Goal: Information Seeking & Learning: Learn about a topic

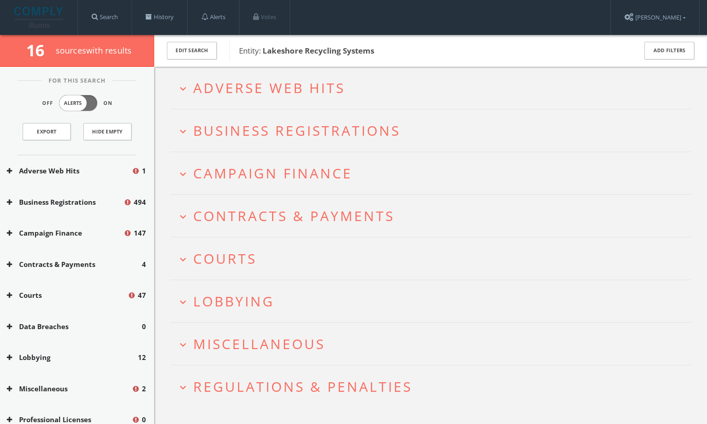
click at [252, 83] on span "Adverse Web Hits" at bounding box center [269, 87] width 152 height 19
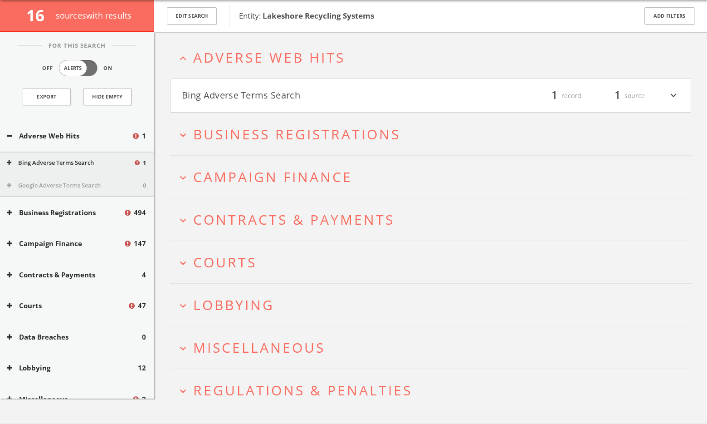
click at [249, 177] on span "Campaign Finance" at bounding box center [272, 176] width 159 height 19
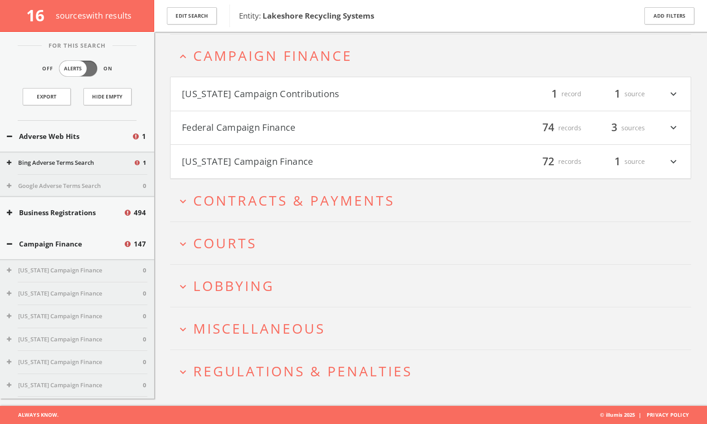
click at [246, 129] on button "Federal Campaign Finance" at bounding box center [306, 127] width 249 height 15
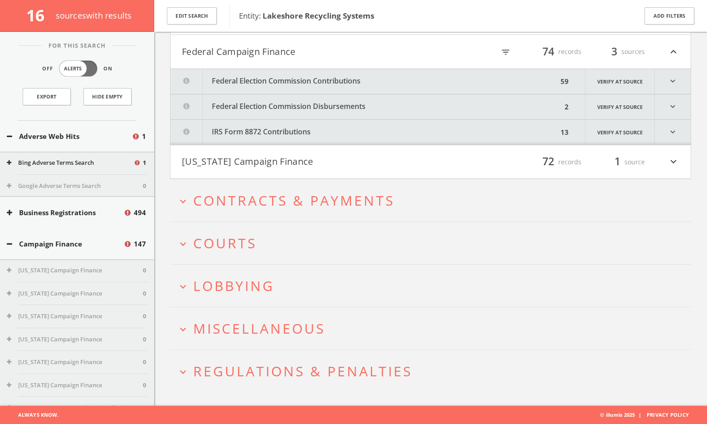
click at [271, 85] on button "Federal Election Commission Contributions" at bounding box center [364, 81] width 387 height 25
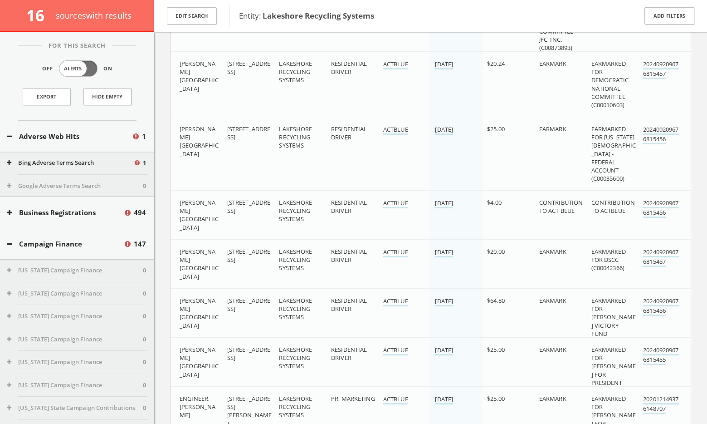
scroll to position [204, 0]
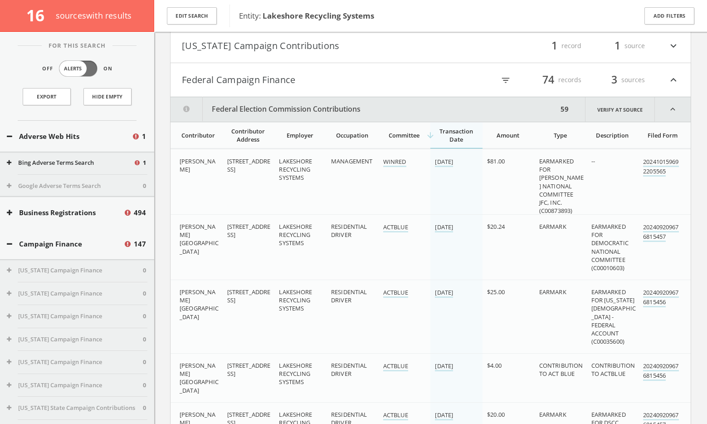
click at [195, 139] on th "Contributor" at bounding box center [197, 135] width 52 height 26
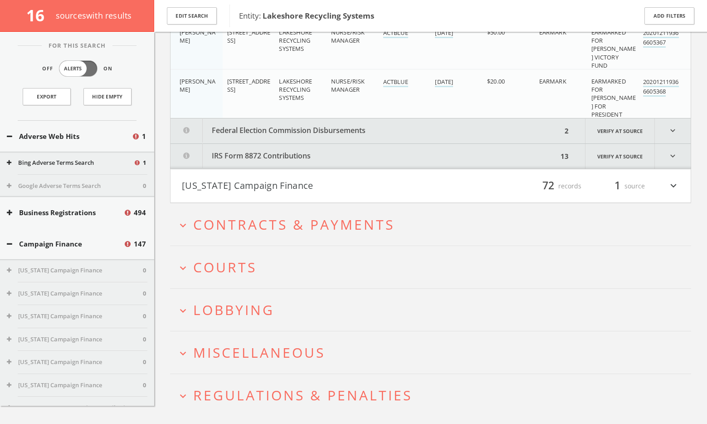
scroll to position [3283, 0]
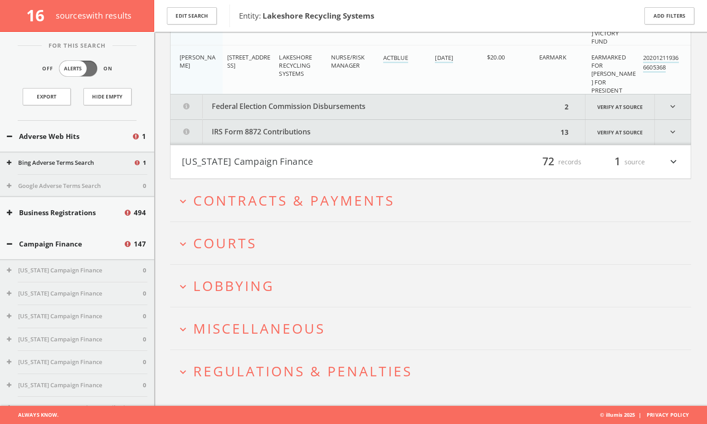
click at [283, 111] on button "Federal Election Commission Disbursements" at bounding box center [366, 106] width 391 height 25
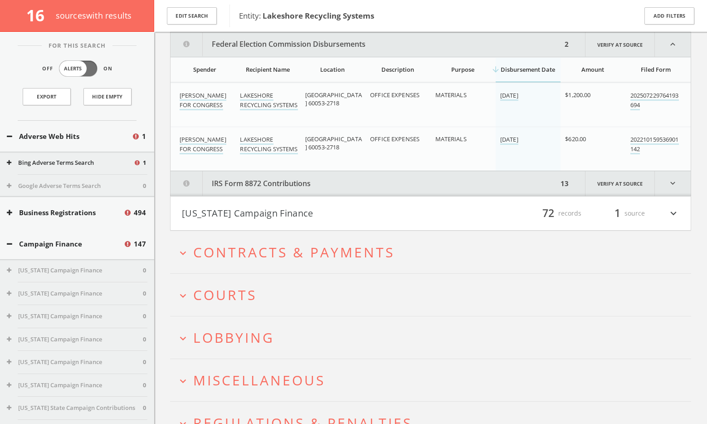
click at [268, 187] on button "IRS Form 8872 Contributions" at bounding box center [364, 183] width 387 height 25
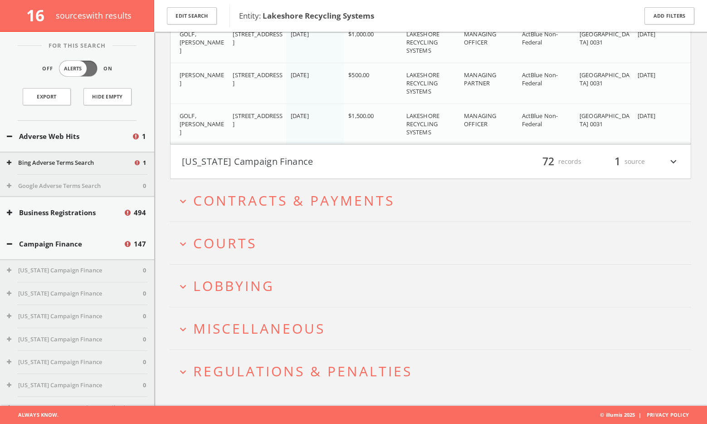
click at [256, 166] on button "Illinois Campaign Finance" at bounding box center [306, 161] width 249 height 15
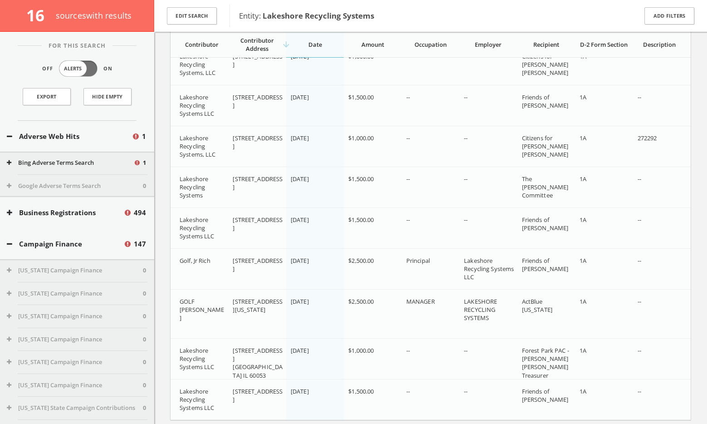
scroll to position [7053, 0]
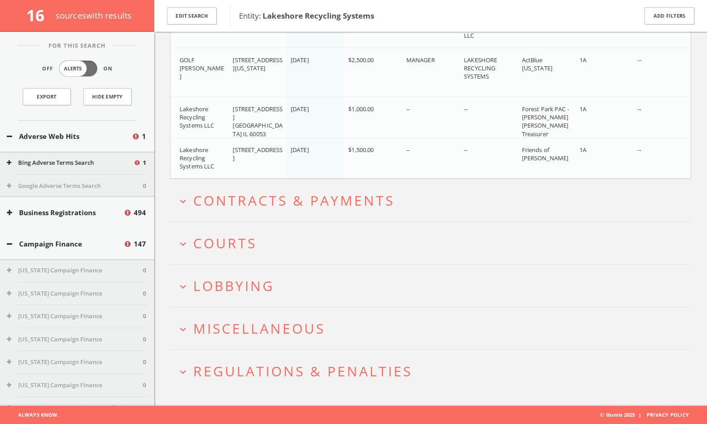
click at [55, 137] on button "Adverse Web Hits" at bounding box center [69, 136] width 125 height 10
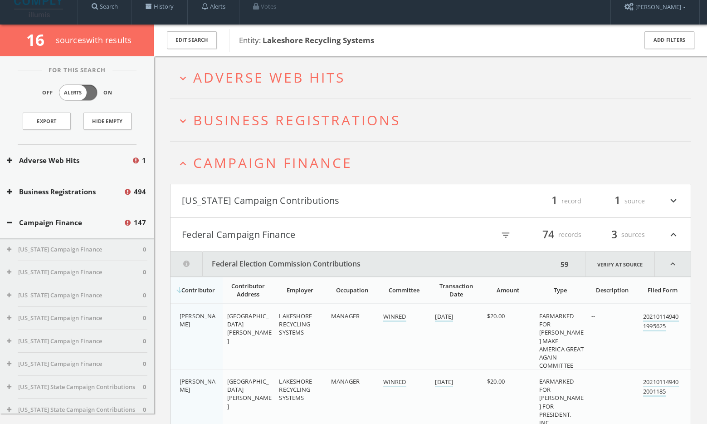
scroll to position [0, 0]
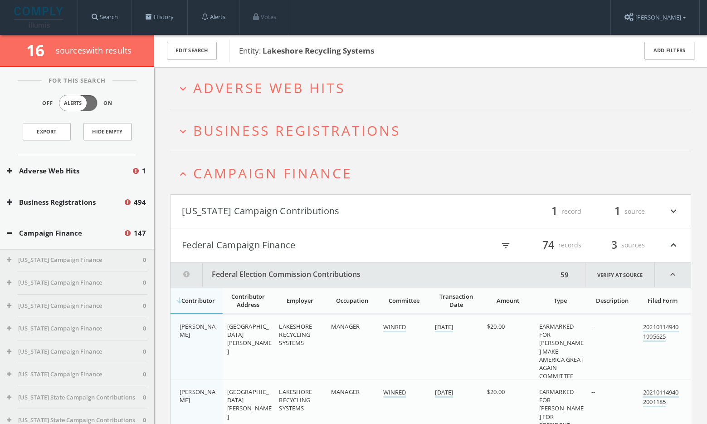
click at [242, 207] on button "District of Columbia Campaign Contributions" at bounding box center [306, 211] width 249 height 15
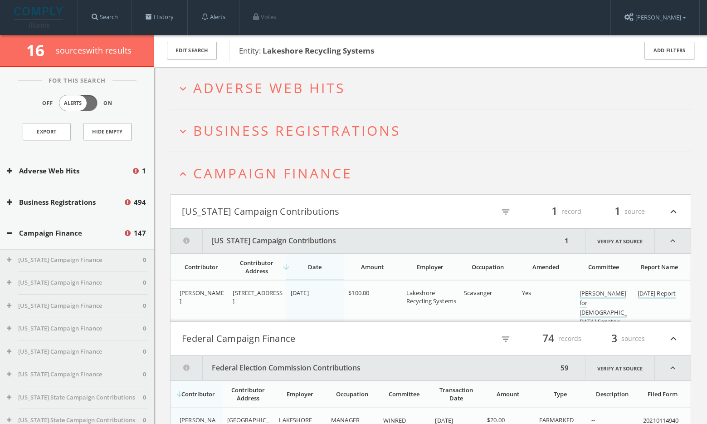
click at [248, 169] on span "Campaign Finance" at bounding box center [272, 173] width 159 height 19
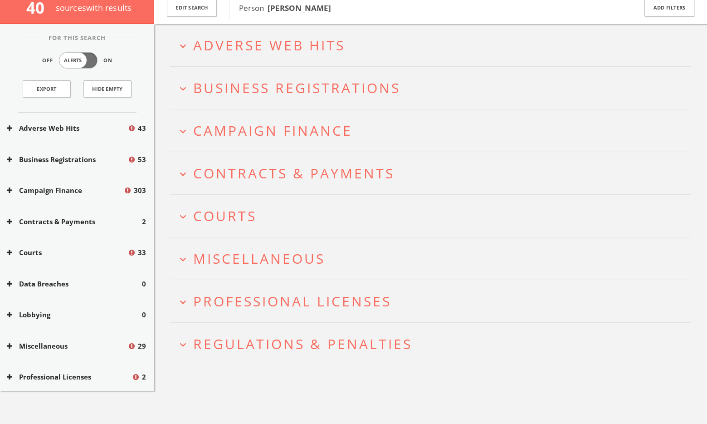
scroll to position [53, 0]
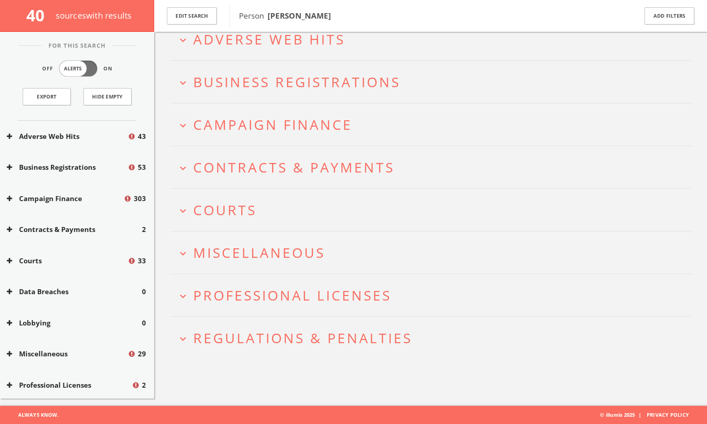
click at [334, 338] on span "Regulations & Penalties" at bounding box center [302, 337] width 219 height 19
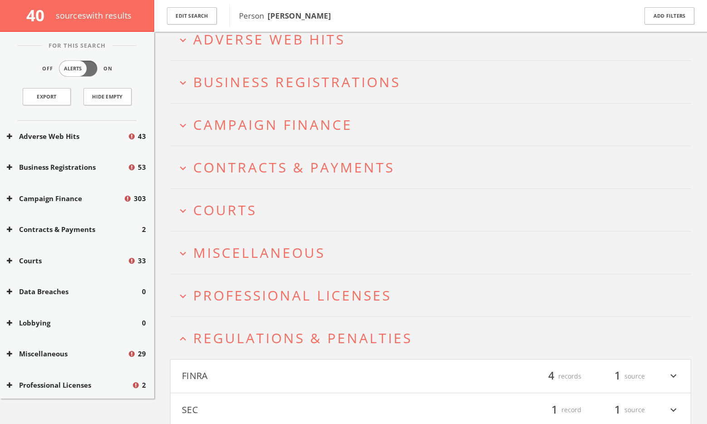
scroll to position [88, 0]
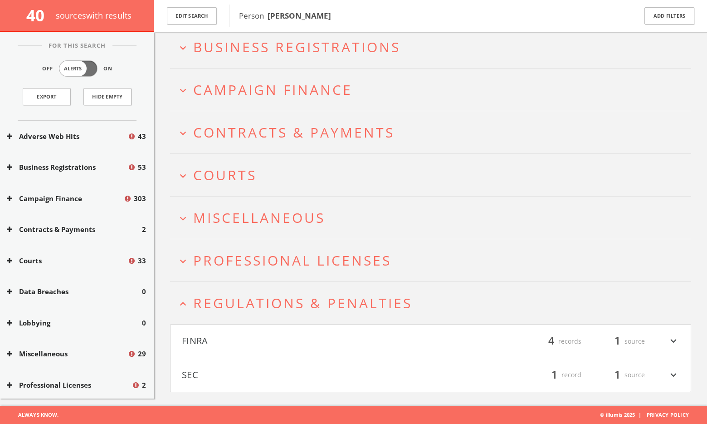
click at [284, 342] on button "FINRA" at bounding box center [306, 340] width 249 height 15
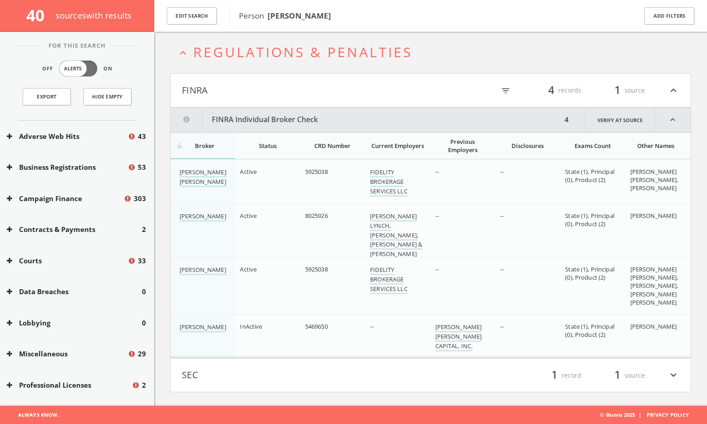
click at [282, 370] on button "SEC" at bounding box center [306, 374] width 249 height 15
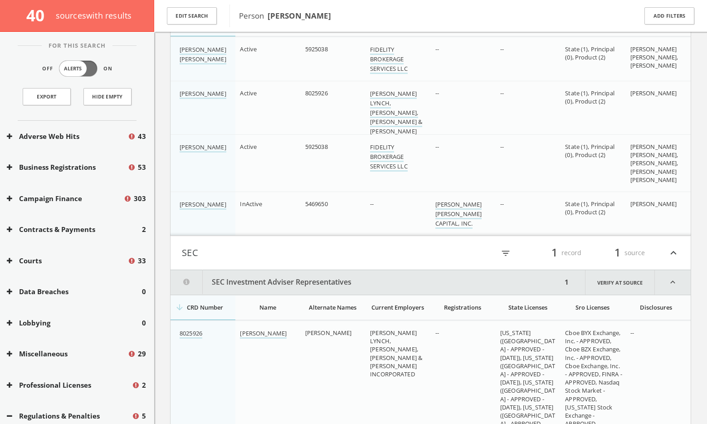
scroll to position [361, 0]
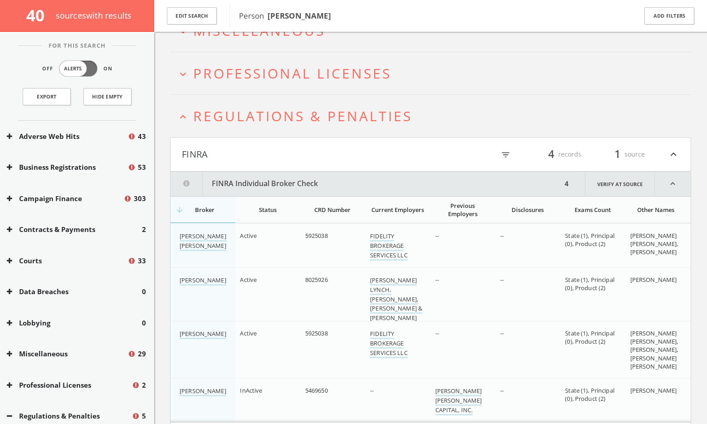
click at [258, 117] on span "Regulations & Penalties" at bounding box center [302, 116] width 219 height 19
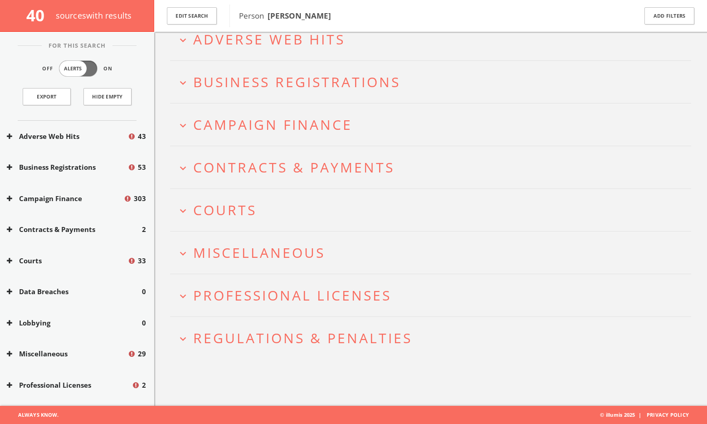
scroll to position [53, 0]
click at [273, 300] on span "Professional Licenses" at bounding box center [292, 295] width 198 height 19
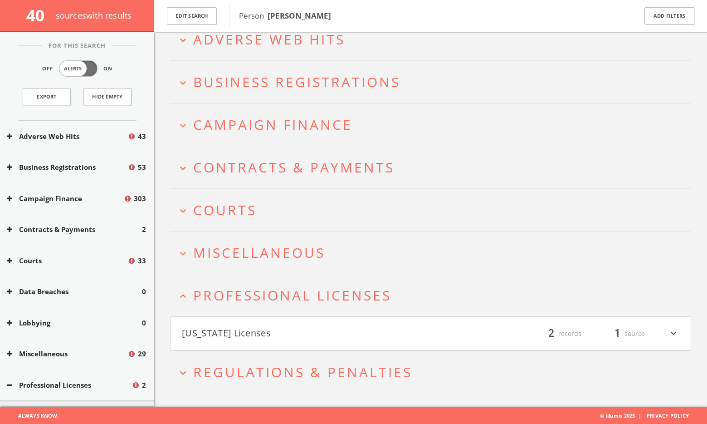
scroll to position [54, 0]
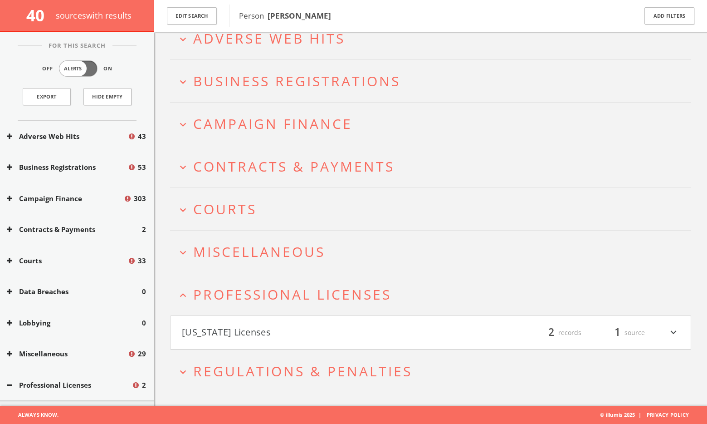
click at [282, 327] on button "[US_STATE] Licenses" at bounding box center [306, 332] width 249 height 15
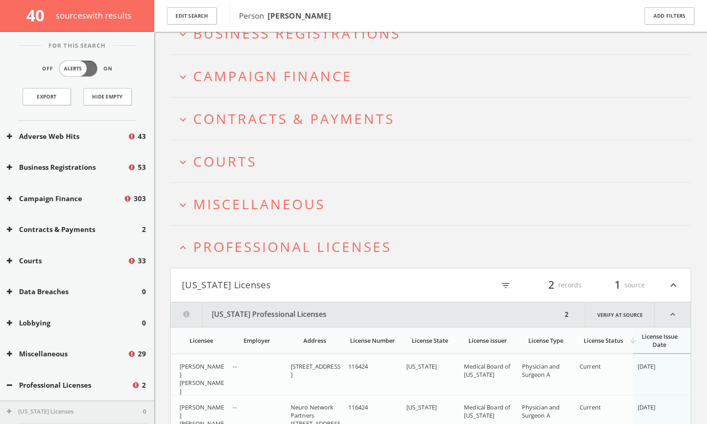
scroll to position [28, 0]
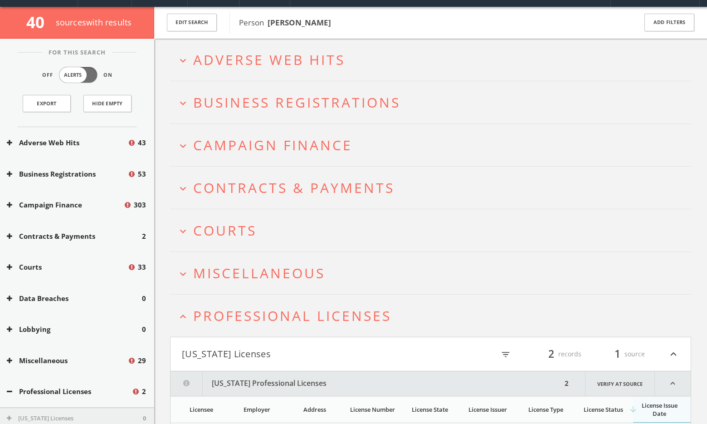
click at [270, 314] on span "Professional Licenses" at bounding box center [292, 315] width 198 height 19
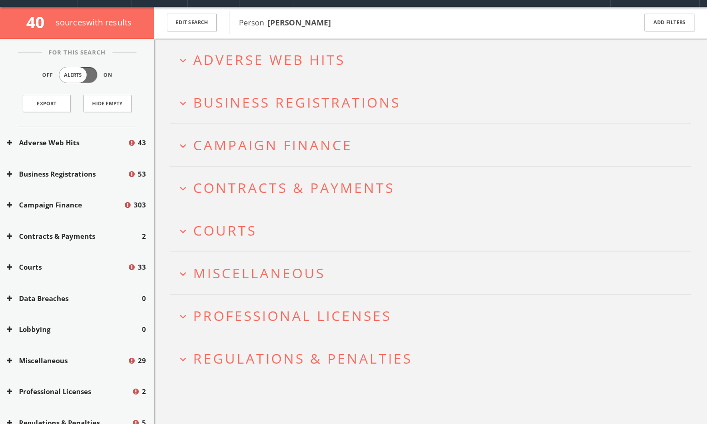
click at [267, 276] on span "Miscellaneous" at bounding box center [259, 273] width 132 height 19
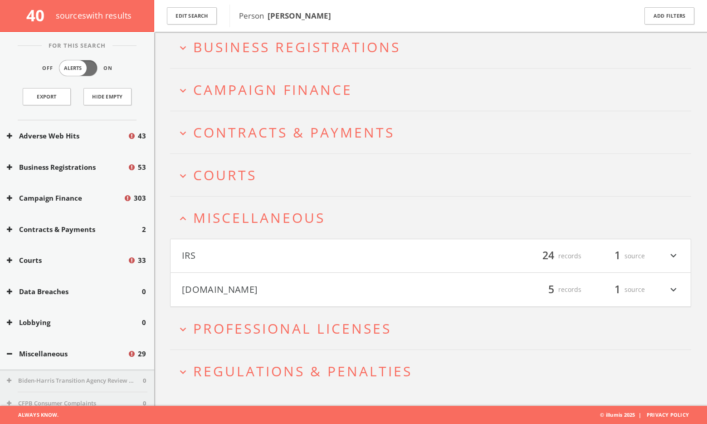
click at [272, 290] on button "[DOMAIN_NAME]" at bounding box center [306, 289] width 249 height 15
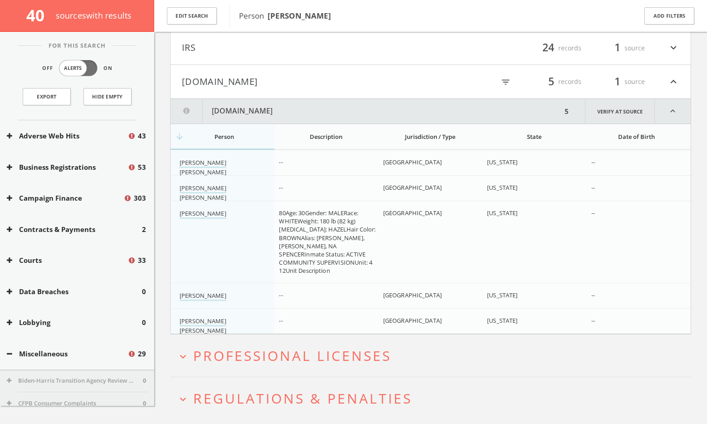
scroll to position [323, 0]
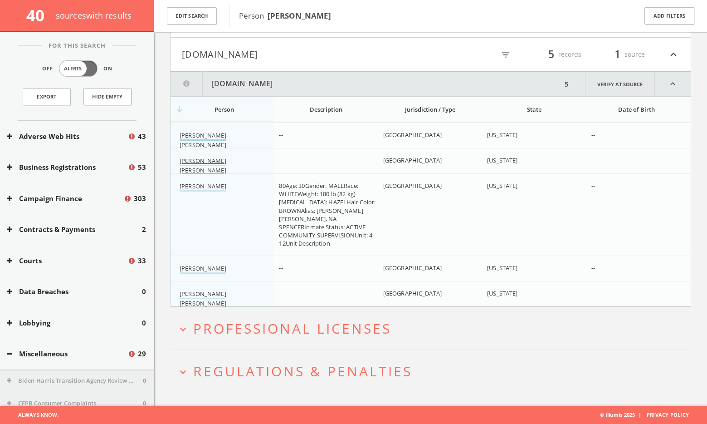
drag, startPoint x: 214, startPoint y: 160, endPoint x: 215, endPoint y: 131, distance: 29.0
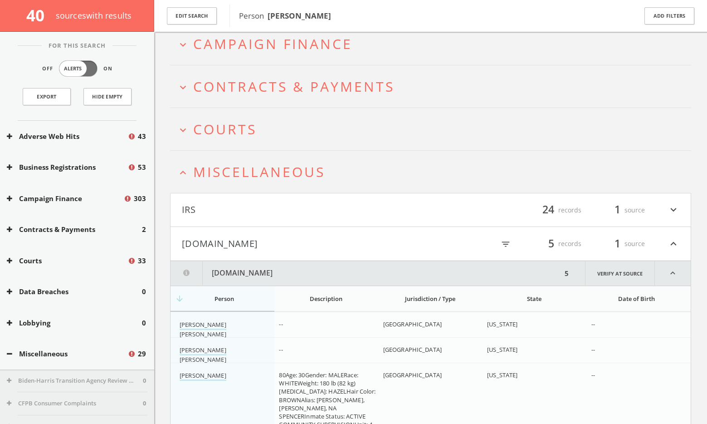
click at [238, 178] on span "Miscellaneous" at bounding box center [259, 171] width 132 height 19
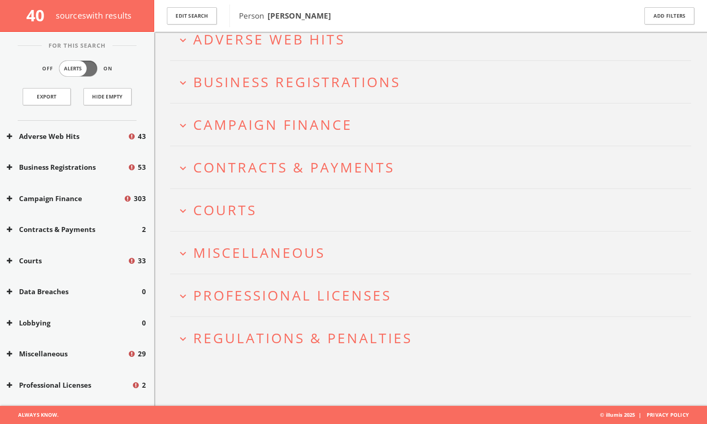
click at [239, 197] on h2 "expand_more Courts" at bounding box center [430, 210] width 521 height 42
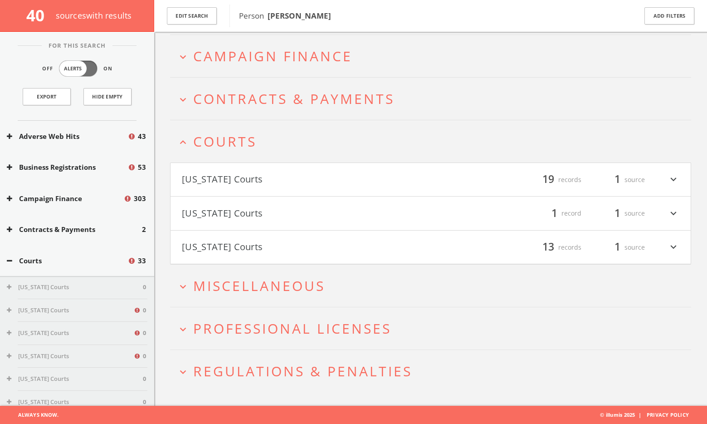
click at [300, 181] on button "[US_STATE] Courts" at bounding box center [306, 179] width 249 height 15
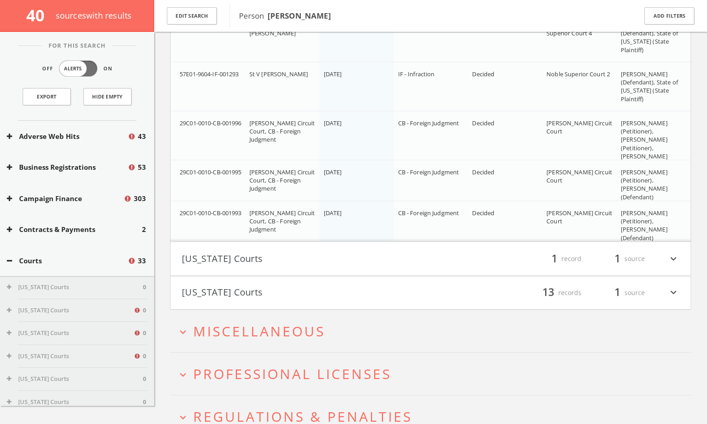
scroll to position [1136, 0]
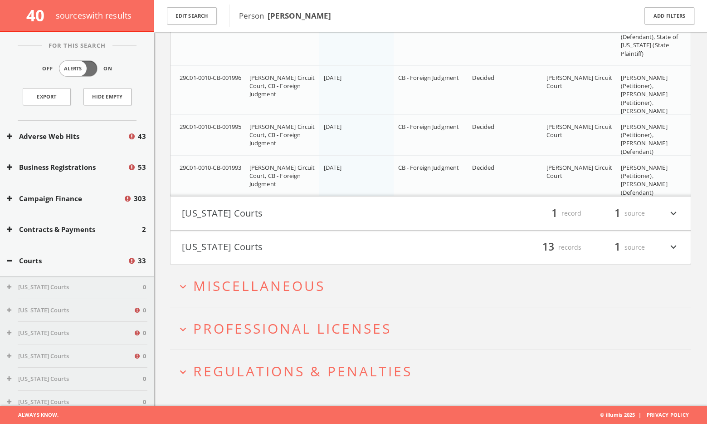
click at [266, 218] on button "[US_STATE] Courts" at bounding box center [306, 212] width 249 height 15
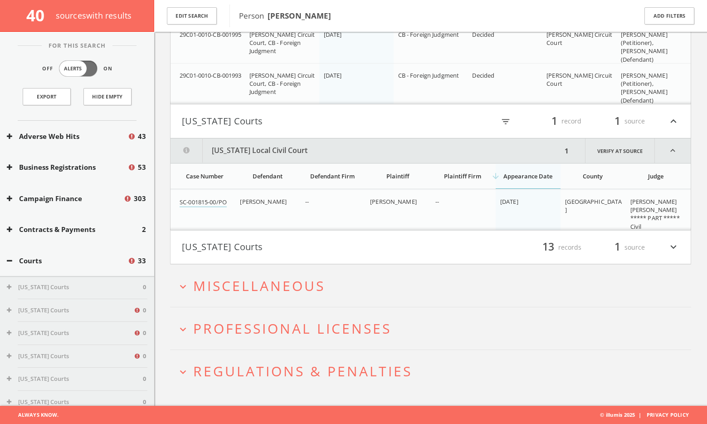
click at [265, 243] on button "[US_STATE] Courts" at bounding box center [306, 246] width 249 height 15
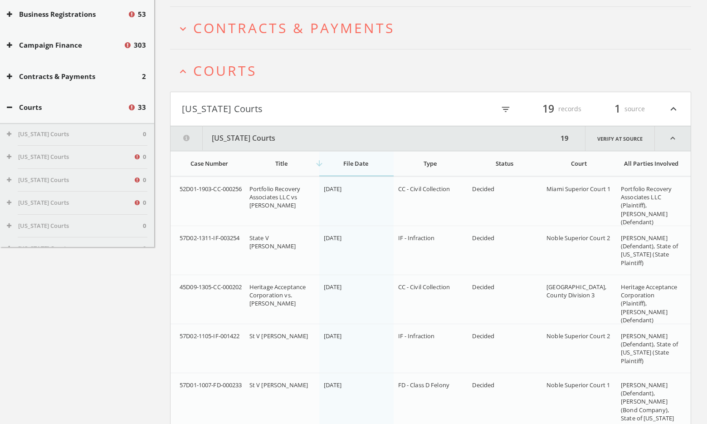
scroll to position [11, 0]
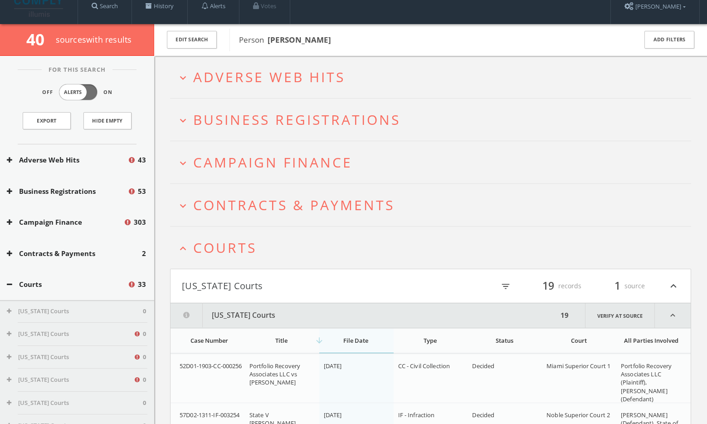
click at [243, 254] on span "Courts" at bounding box center [224, 247] width 63 height 19
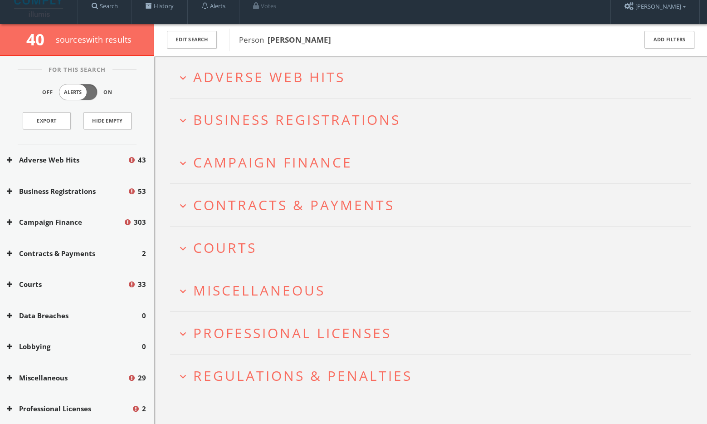
click at [265, 208] on span "Contracts & Payments" at bounding box center [293, 204] width 201 height 19
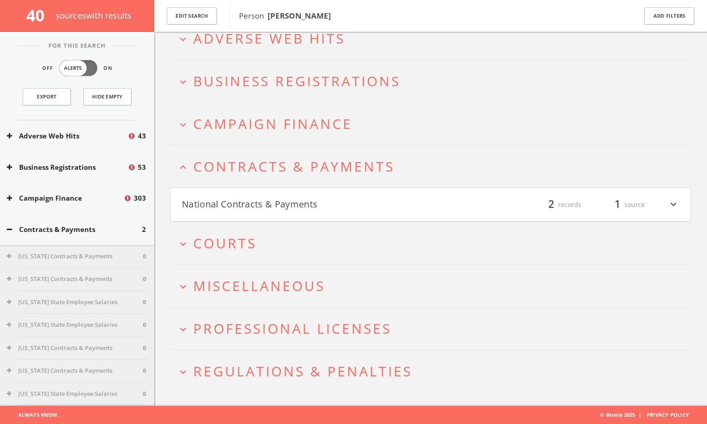
click at [267, 200] on button "National Contracts & Payments" at bounding box center [306, 204] width 249 height 15
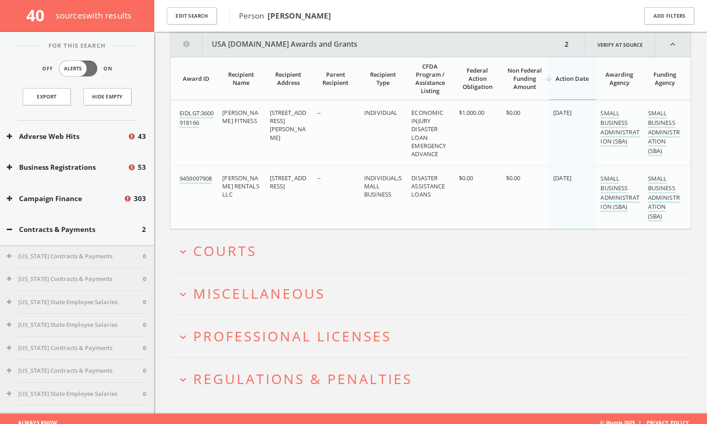
scroll to position [0, 0]
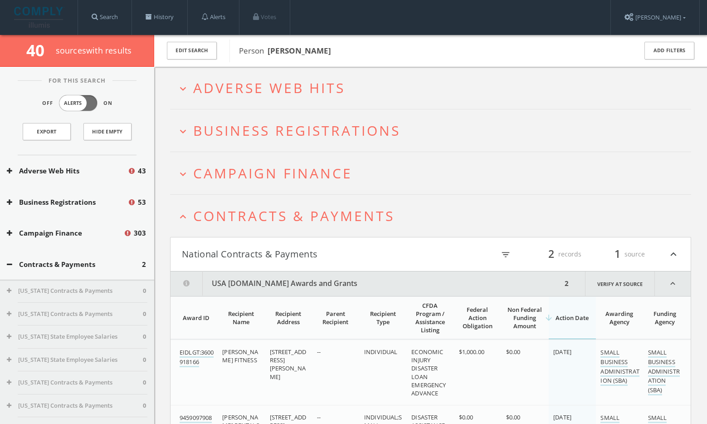
click at [265, 217] on span "Contracts & Payments" at bounding box center [293, 215] width 201 height 19
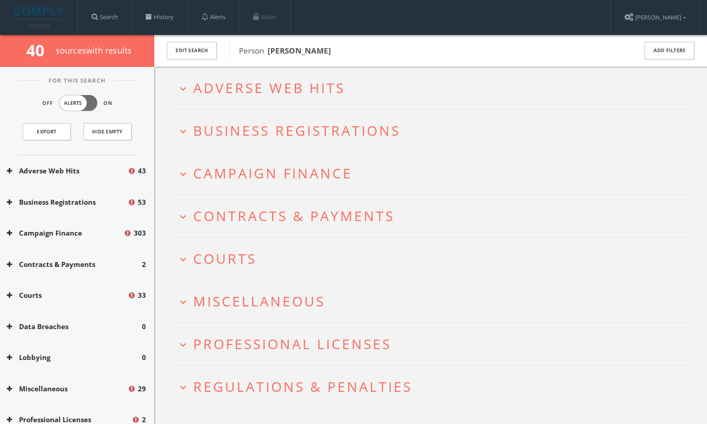
click at [253, 168] on span "Campaign Finance" at bounding box center [272, 173] width 159 height 19
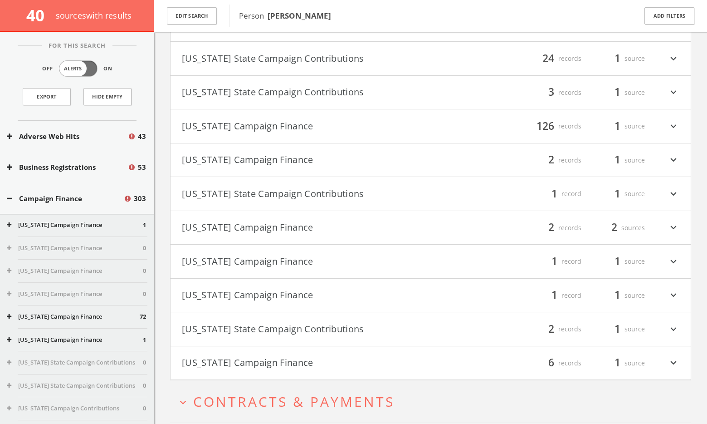
scroll to position [401, 0]
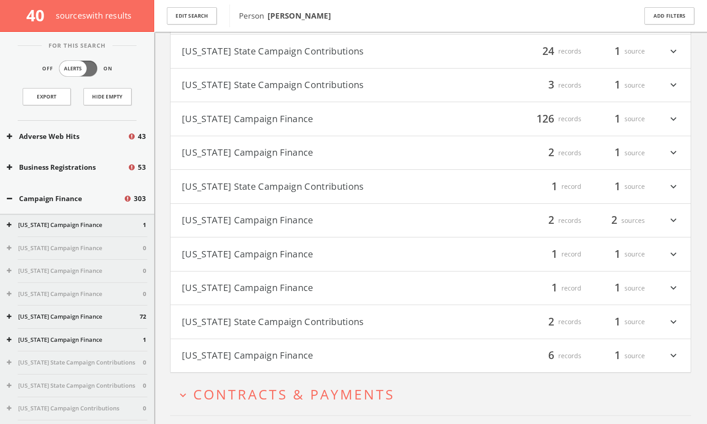
click at [265, 281] on button "[US_STATE] Campaign Finance" at bounding box center [306, 287] width 249 height 15
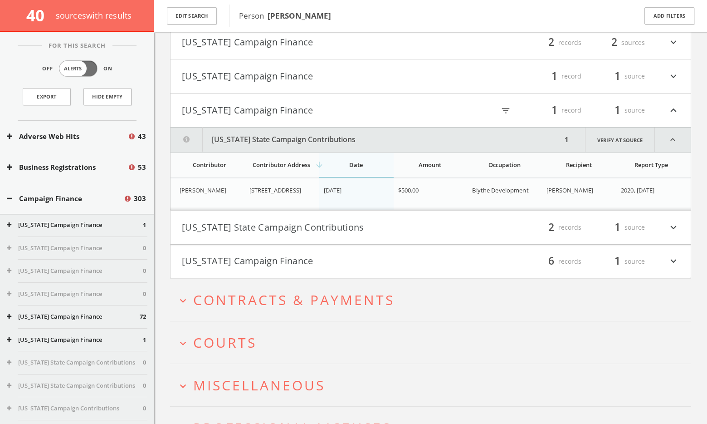
scroll to position [419, 0]
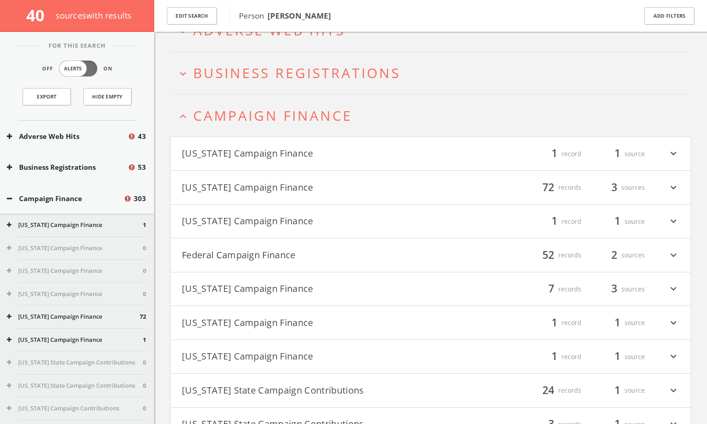
click at [276, 112] on span "Campaign Finance" at bounding box center [272, 115] width 159 height 19
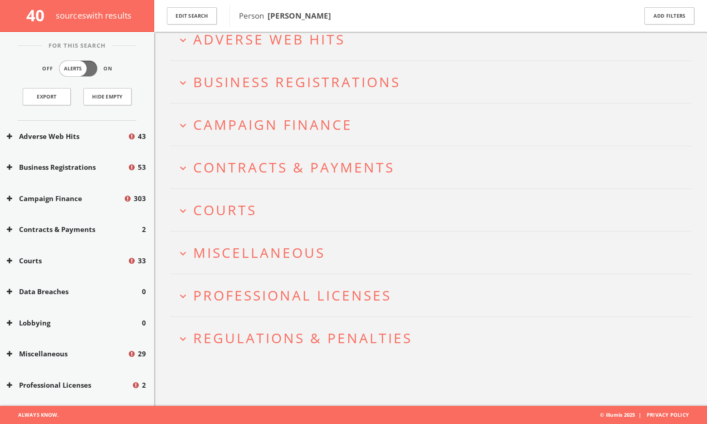
scroll to position [53, 0]
click at [272, 206] on button "expand_more Courts" at bounding box center [434, 209] width 514 height 15
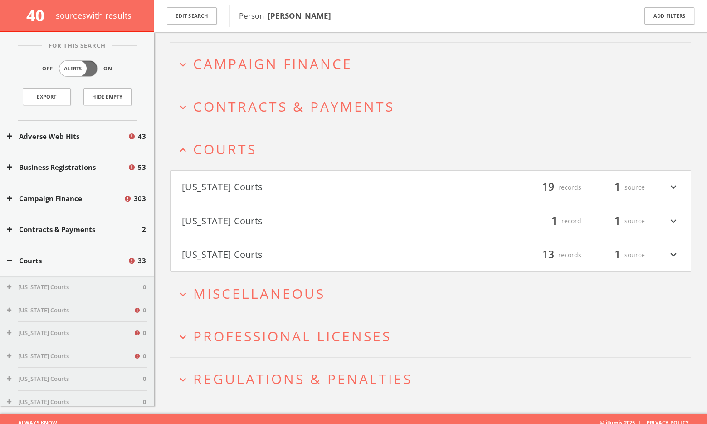
scroll to position [38, 0]
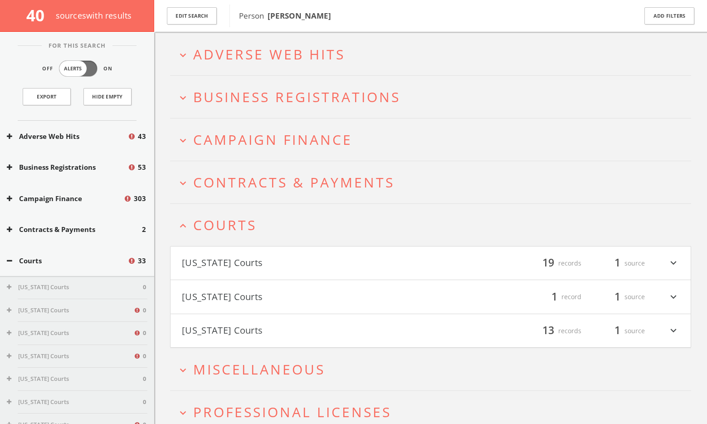
click at [262, 224] on button "expand_less Courts" at bounding box center [434, 224] width 514 height 15
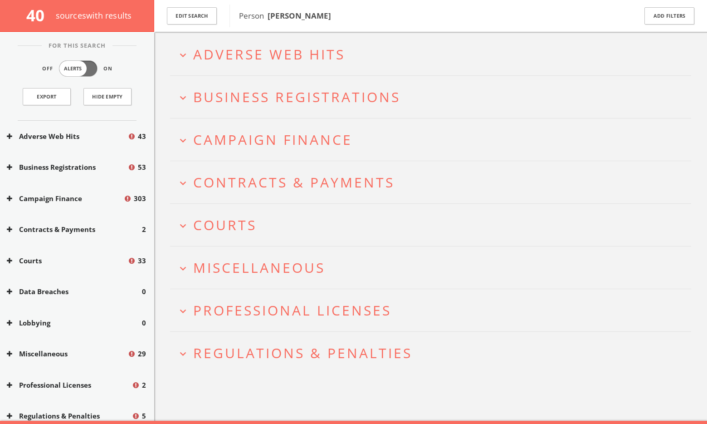
click at [268, 130] on span "Campaign Finance" at bounding box center [272, 139] width 159 height 19
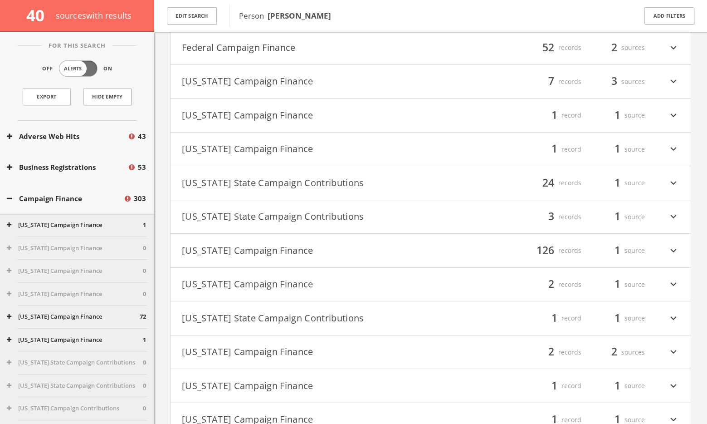
scroll to position [444, 0]
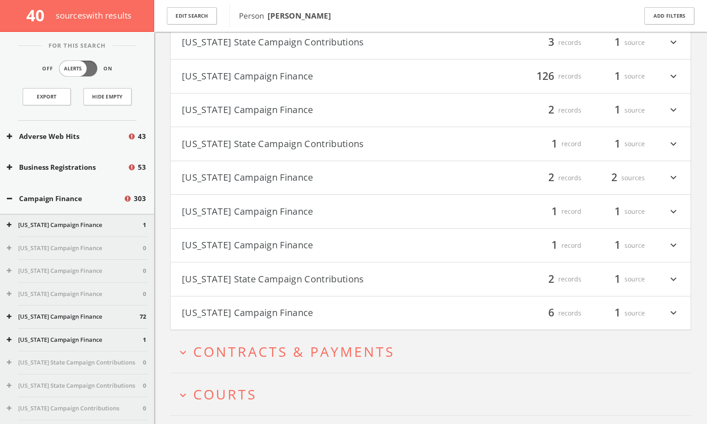
click at [273, 245] on button "[US_STATE] Campaign Finance" at bounding box center [306, 245] width 249 height 15
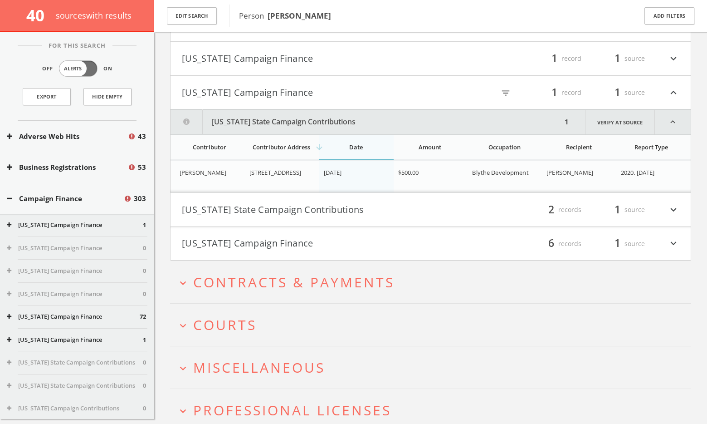
scroll to position [491, 0]
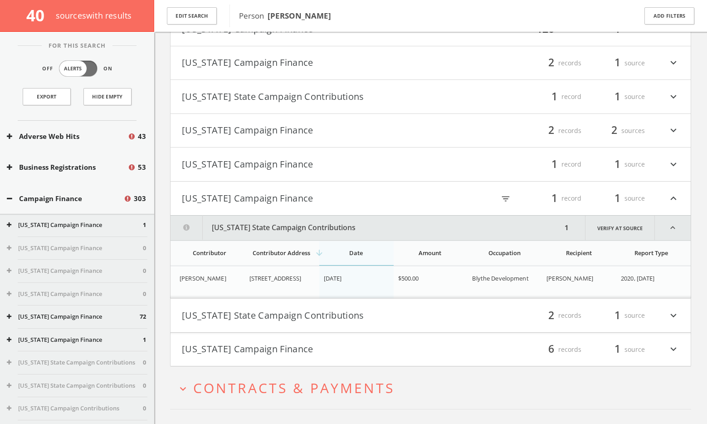
drag, startPoint x: 299, startPoint y: 287, endPoint x: 247, endPoint y: 279, distance: 52.3
click at [247, 279] on td "[STREET_ADDRESS]" at bounding box center [282, 282] width 74 height 32
click at [242, 279] on td "[PERSON_NAME]" at bounding box center [208, 282] width 74 height 32
drag, startPoint x: 250, startPoint y: 275, endPoint x: 316, endPoint y: 285, distance: 66.1
click at [316, 282] on div "[STREET_ADDRESS]" at bounding box center [282, 278] width 67 height 8
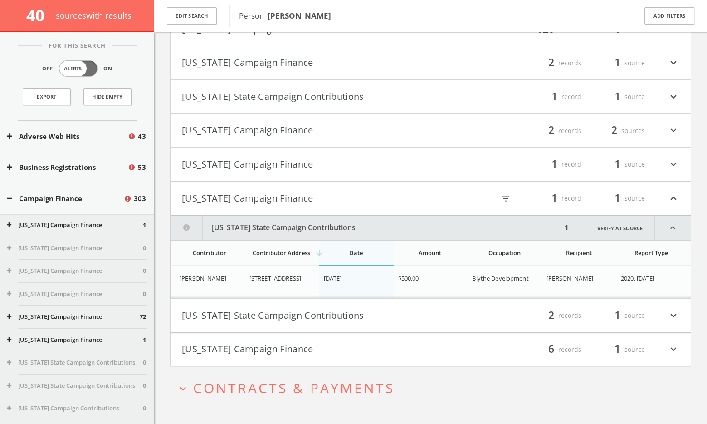
click at [264, 199] on button "[US_STATE] Campaign Finance" at bounding box center [306, 197] width 249 height 15
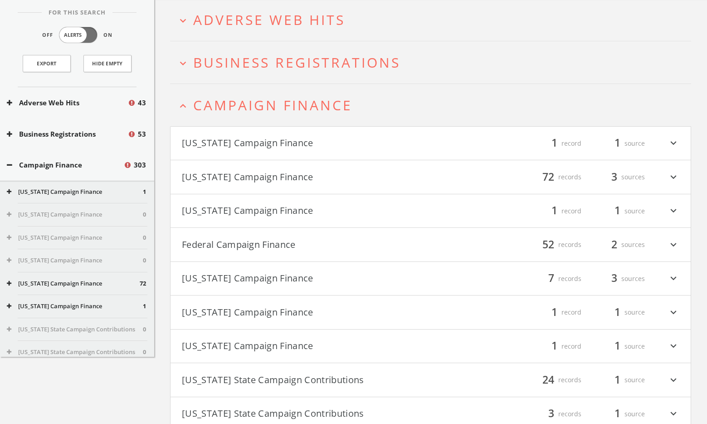
scroll to position [0, 0]
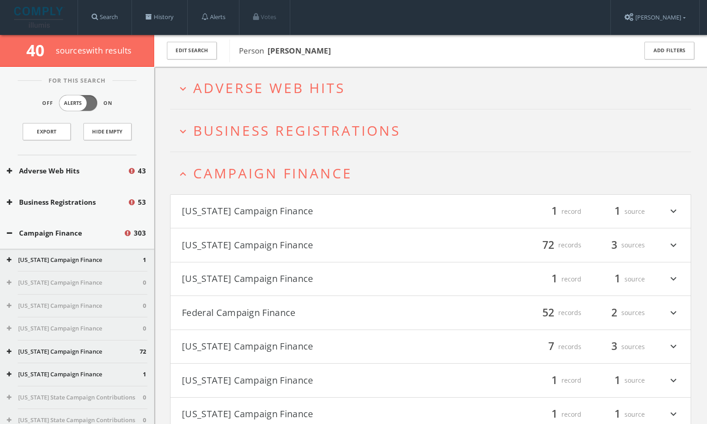
click at [270, 182] on h2 "expand_less Campaign Finance" at bounding box center [430, 173] width 521 height 42
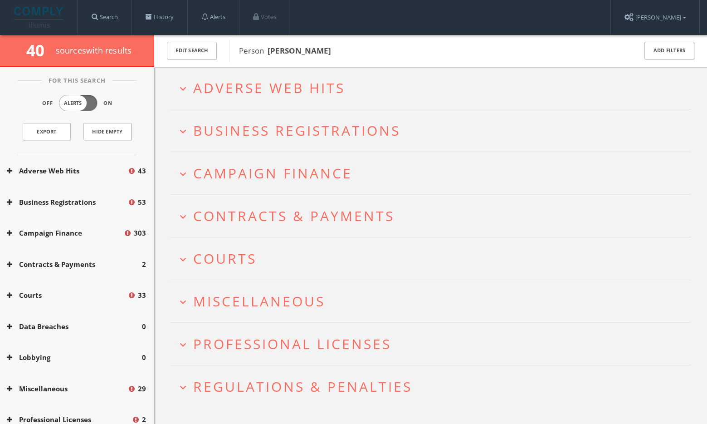
click at [276, 102] on h2 "expand_more Adverse Web Hits" at bounding box center [430, 88] width 521 height 42
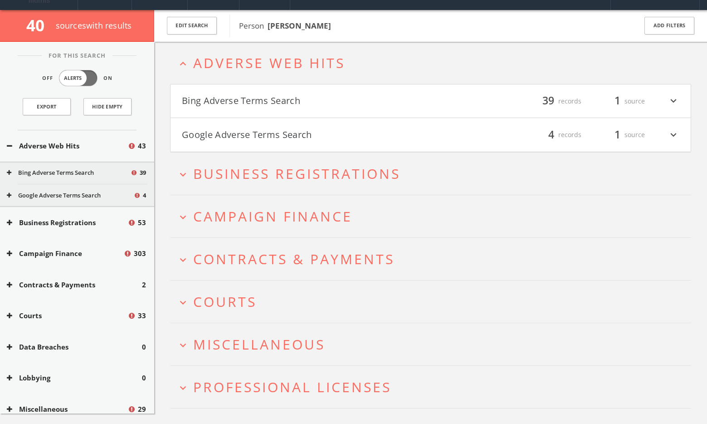
click at [283, 134] on button "Google Adverse Terms Search" at bounding box center [306, 134] width 249 height 15
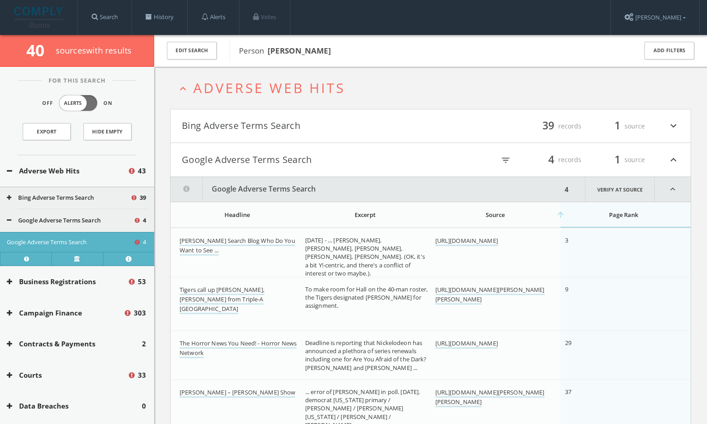
click at [280, 132] on button "Bing Adverse Terms Search" at bounding box center [306, 125] width 249 height 15
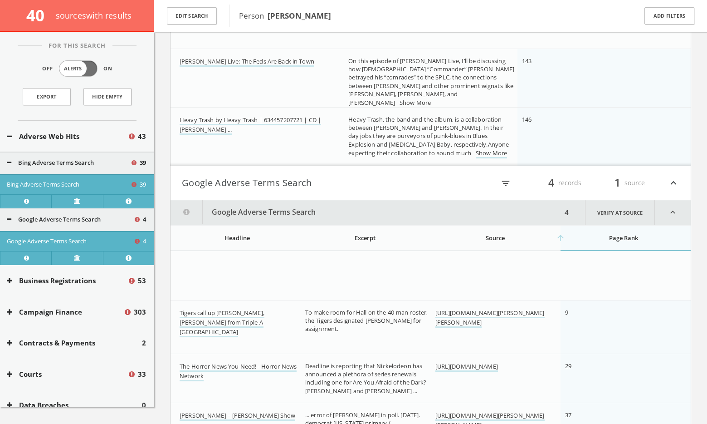
scroll to position [2416, 0]
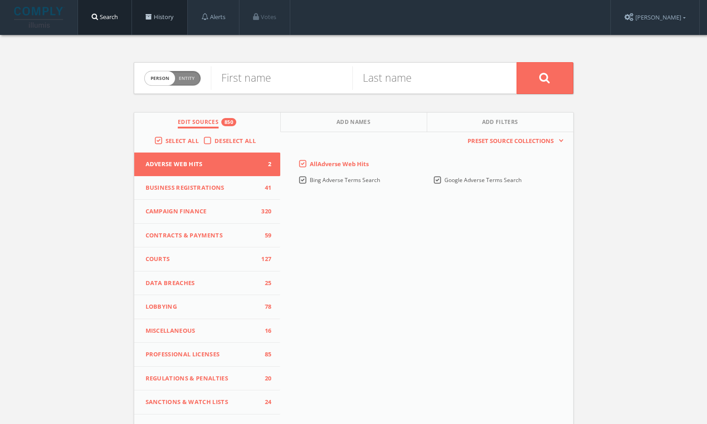
click at [146, 22] on link "History" at bounding box center [159, 17] width 55 height 34
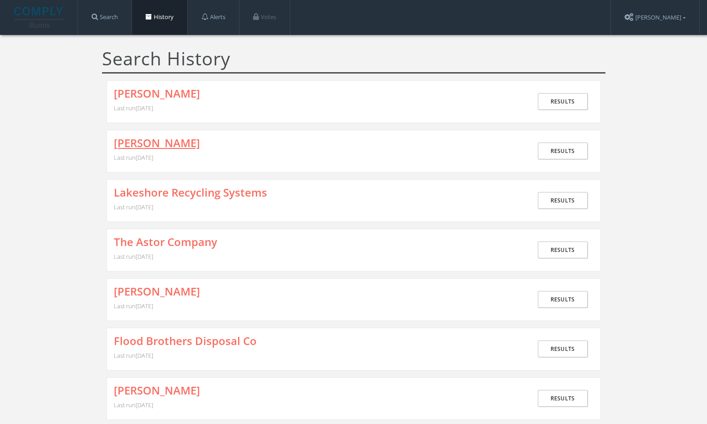
drag, startPoint x: 142, startPoint y: 146, endPoint x: 154, endPoint y: 133, distance: 18.6
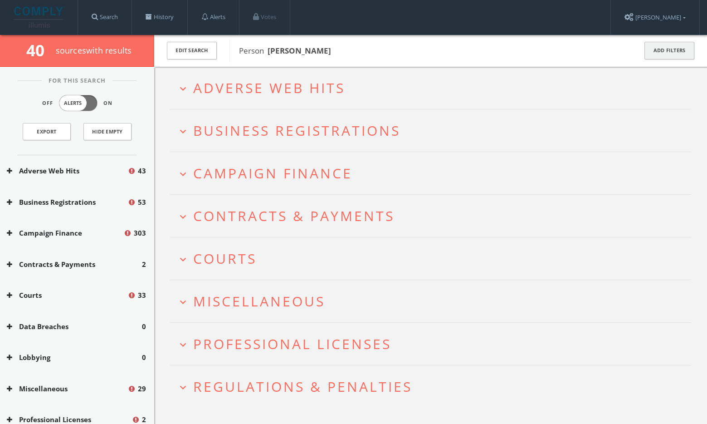
click at [682, 51] on button "Add Filters" at bounding box center [669, 51] width 50 height 18
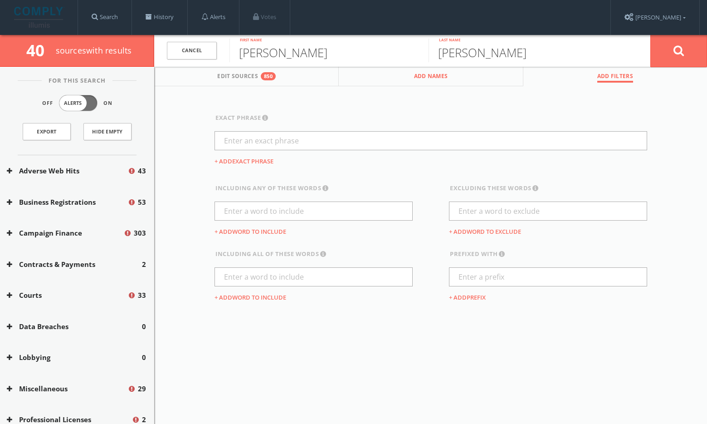
click at [373, 73] on button "Add Names" at bounding box center [431, 77] width 184 height 20
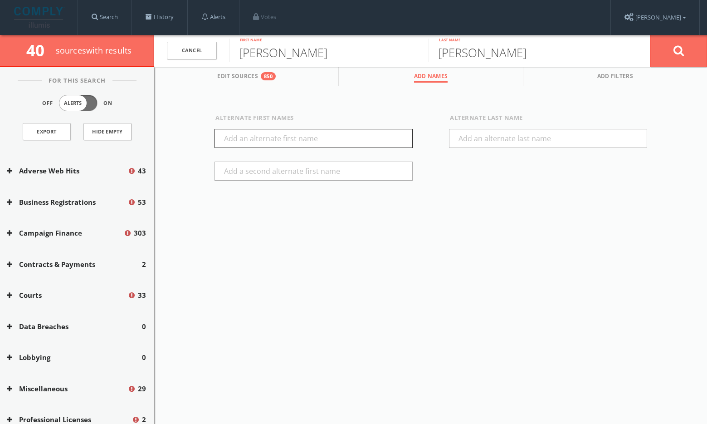
click at [254, 141] on input "text" at bounding box center [314, 138] width 198 height 19
click at [236, 138] on input "[PERSON_NAME]" at bounding box center [314, 138] width 198 height 19
type input "[PERSON_NAME]"
drag, startPoint x: 243, startPoint y: 137, endPoint x: 207, endPoint y: 135, distance: 35.4
click at [207, 135] on div "Alternate First Names Matthew" at bounding box center [313, 153] width 234 height 81
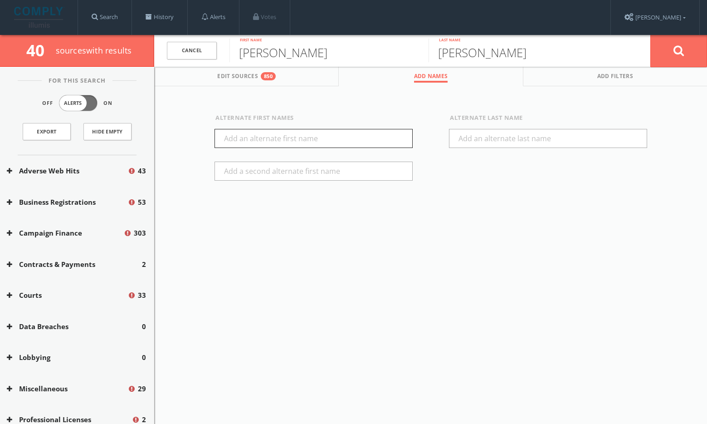
paste input "Matthew"
type input "Matthew"
click at [679, 42] on button at bounding box center [678, 50] width 57 height 33
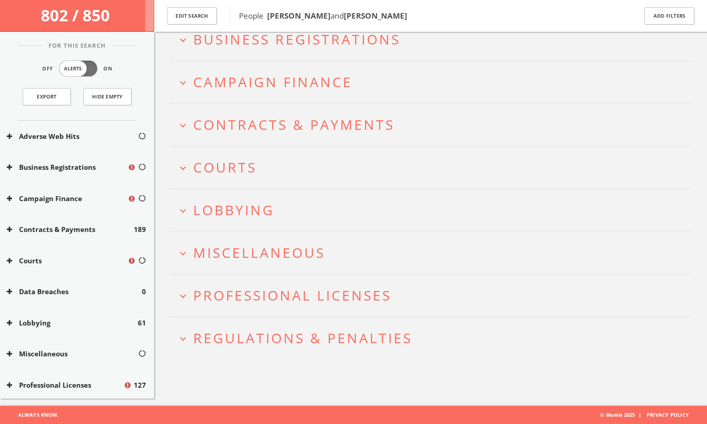
click at [317, 297] on span "Professional Licenses" at bounding box center [292, 295] width 198 height 19
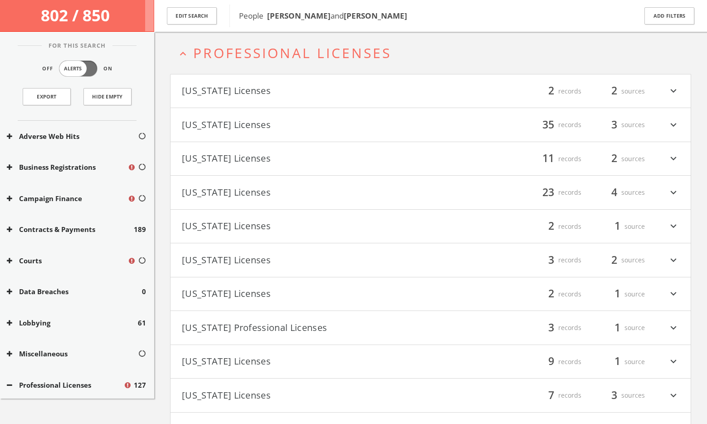
click at [237, 230] on button "Georgia Licenses" at bounding box center [306, 226] width 249 height 15
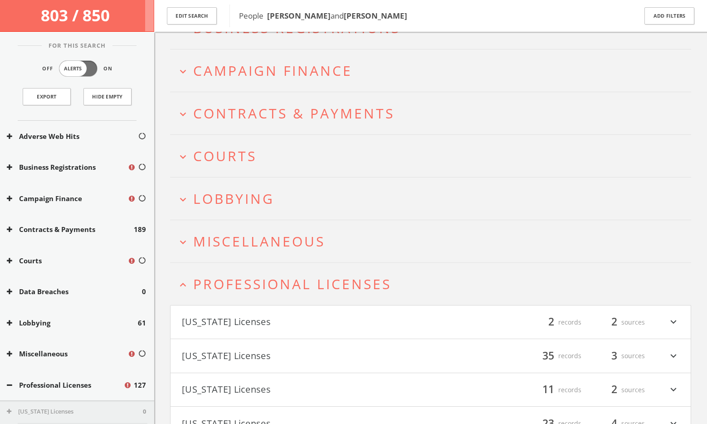
click at [260, 270] on h2 "expand_less Professional Licenses" at bounding box center [430, 284] width 521 height 42
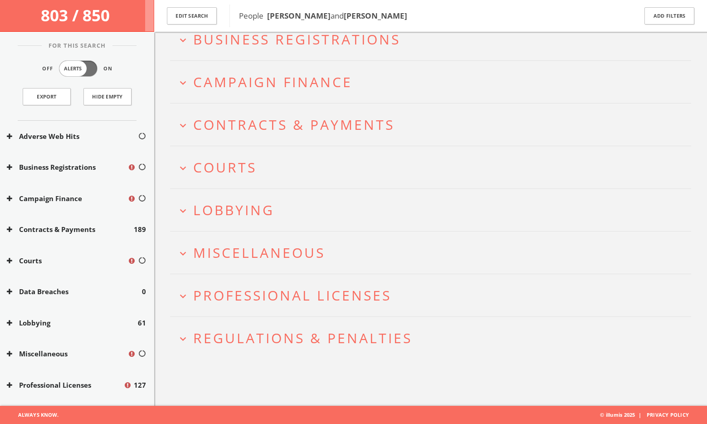
click at [270, 244] on span "Miscellaneous" at bounding box center [259, 252] width 132 height 19
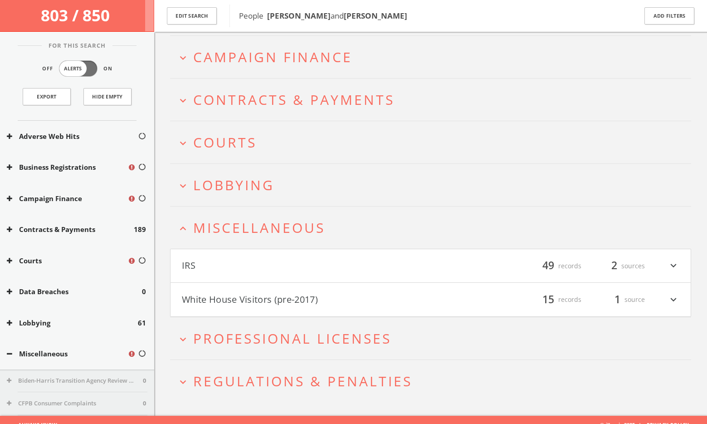
scroll to position [88, 0]
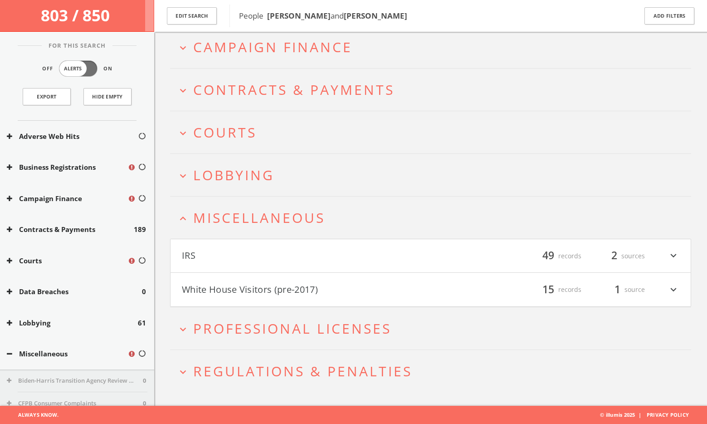
click at [256, 219] on span "Miscellaneous" at bounding box center [259, 217] width 132 height 19
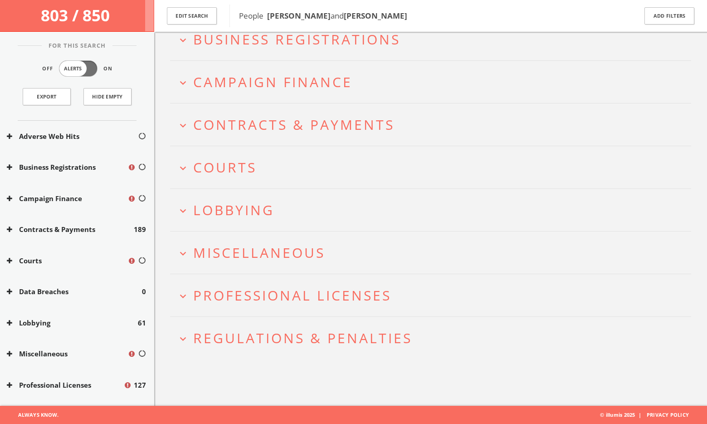
click at [243, 207] on span "Lobbying" at bounding box center [233, 209] width 81 height 19
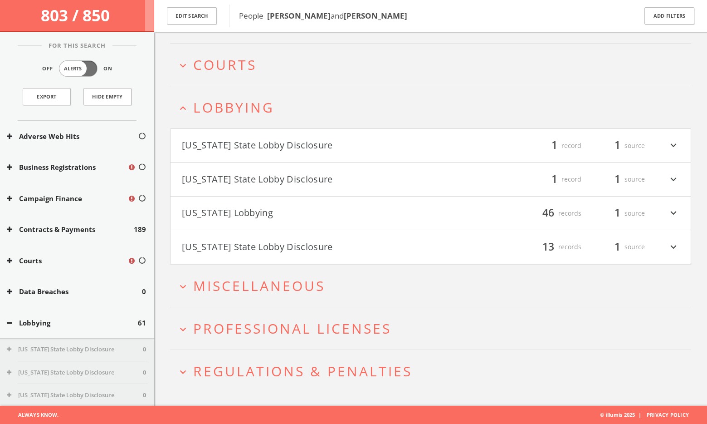
click at [236, 108] on span "Lobbying" at bounding box center [233, 107] width 81 height 19
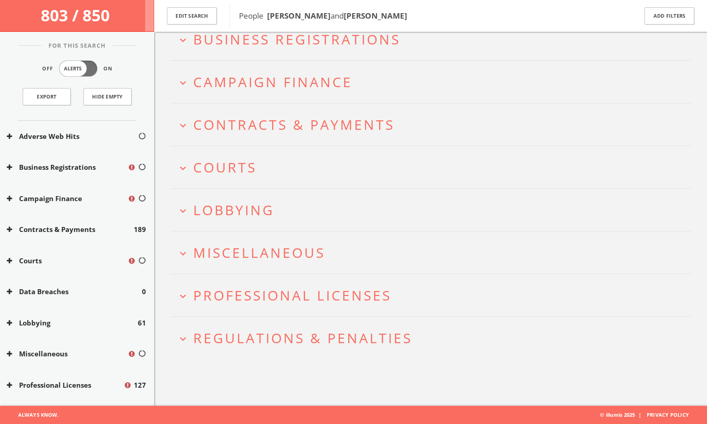
click at [226, 156] on h2 "expand_more Courts" at bounding box center [430, 167] width 521 height 42
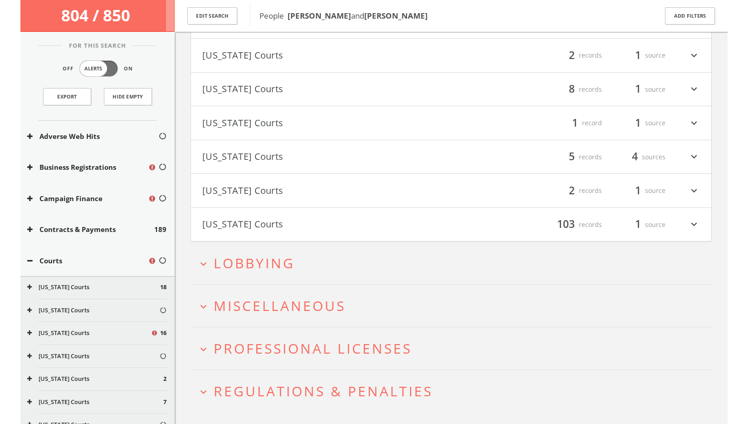
scroll to position [0, 0]
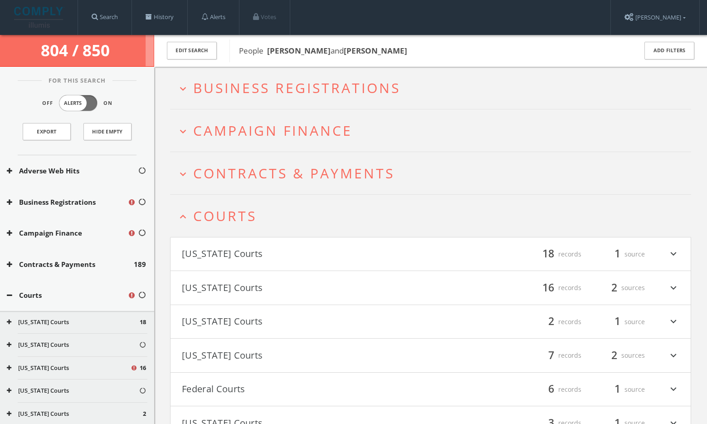
click at [230, 217] on span "Courts" at bounding box center [224, 215] width 63 height 19
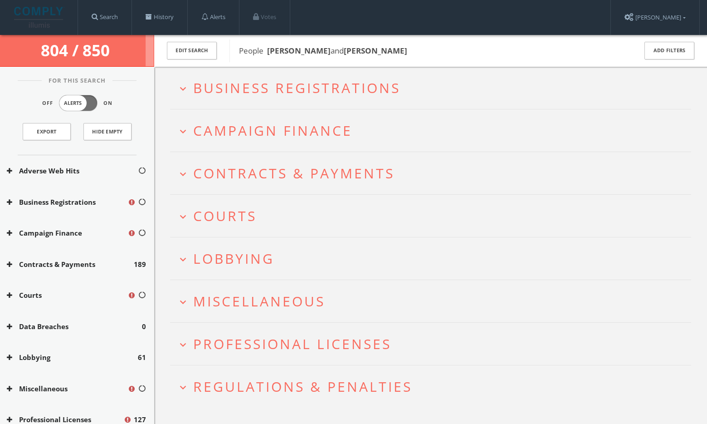
click at [265, 63] on div "Edit Search People Matt Spencer and Matthew Spencer Add Filters" at bounding box center [430, 51] width 553 height 32
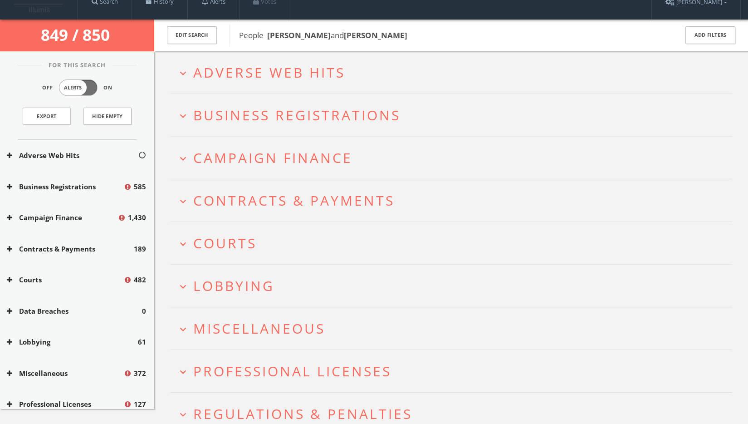
scroll to position [63, 0]
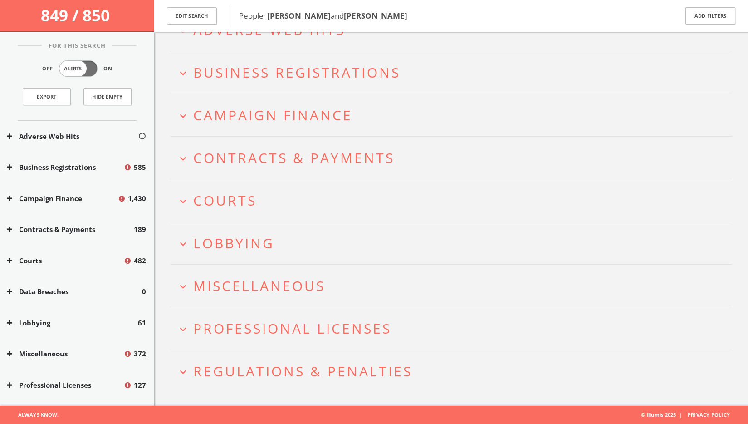
click at [239, 204] on span "Courts" at bounding box center [224, 200] width 63 height 19
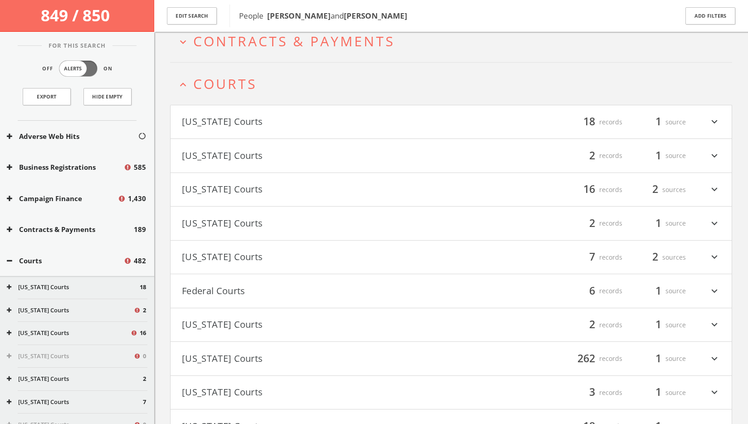
click at [225, 100] on h2 "expand_less Courts" at bounding box center [451, 84] width 562 height 42
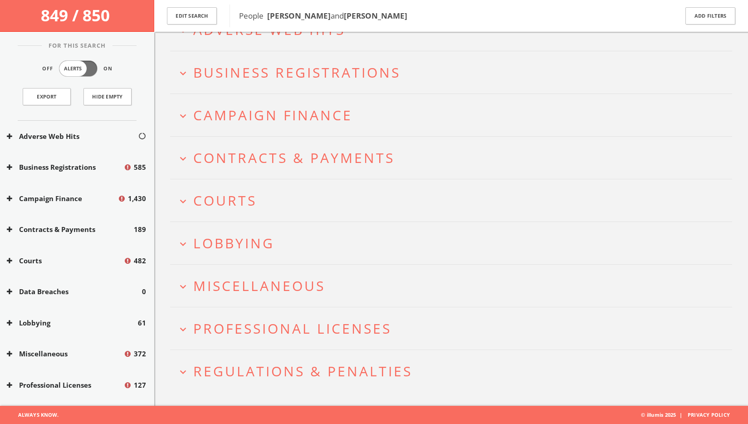
click at [279, 294] on span "Miscellaneous" at bounding box center [259, 285] width 132 height 19
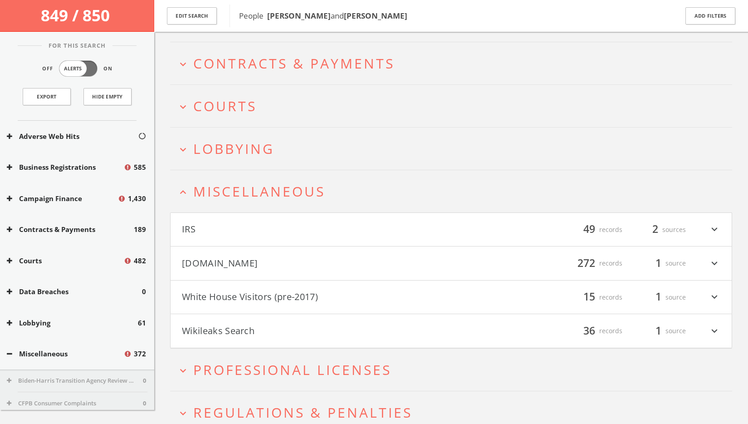
scroll to position [198, 0]
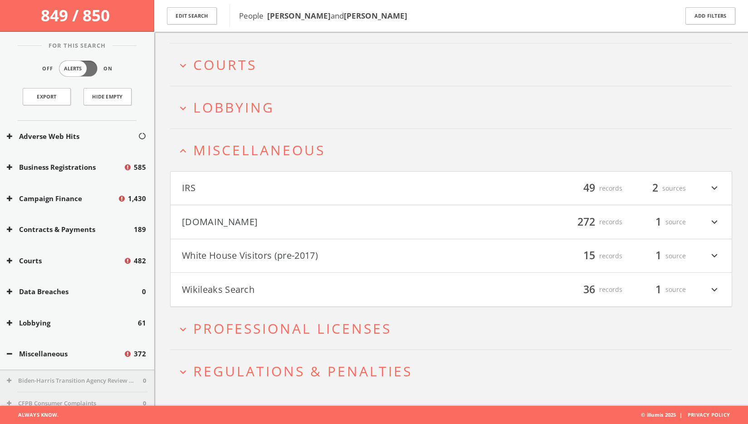
click at [306, 314] on h2 "expand_more Professional Licenses" at bounding box center [451, 328] width 562 height 42
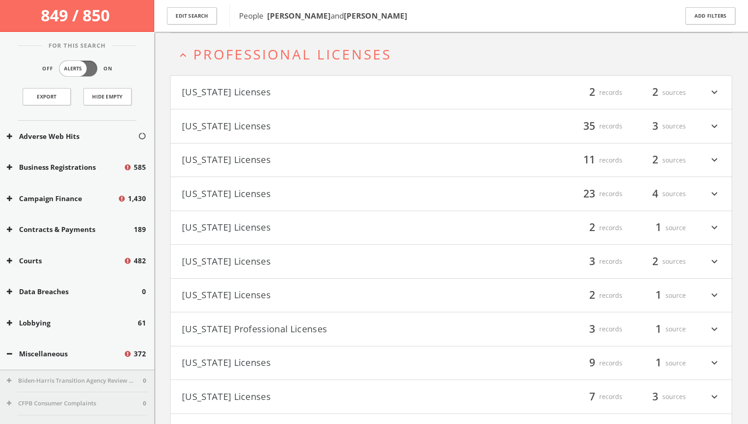
scroll to position [473, 0]
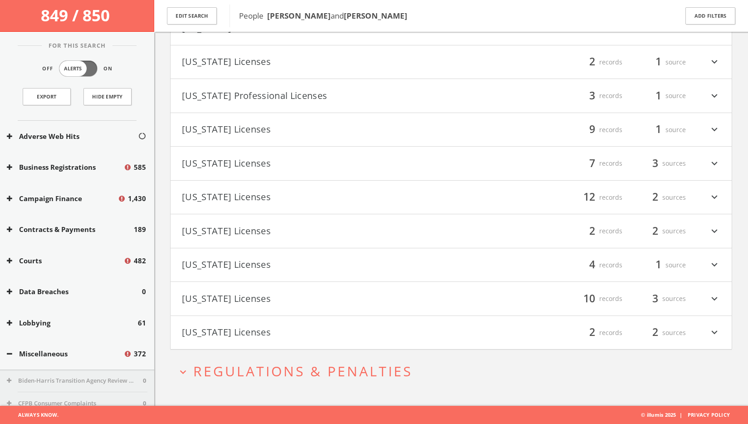
click at [259, 367] on span "Regulations & Penalties" at bounding box center [302, 370] width 219 height 19
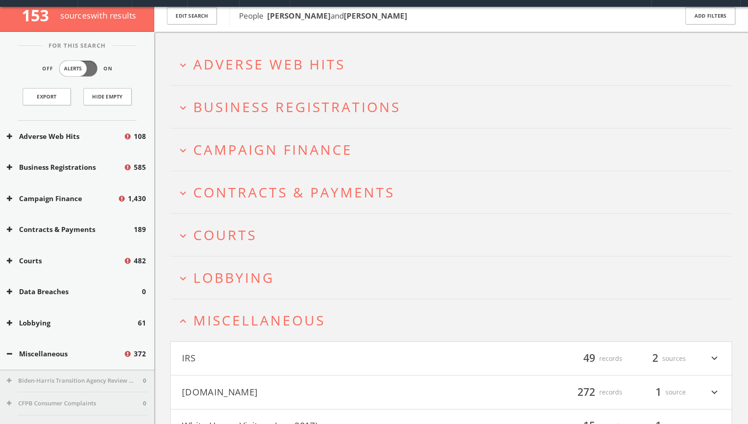
scroll to position [24, 0]
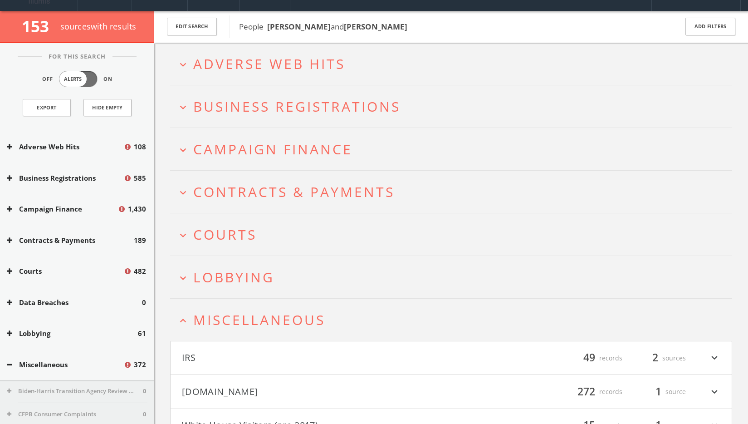
click at [285, 167] on h2 "expand_more Campaign Finance" at bounding box center [451, 149] width 562 height 42
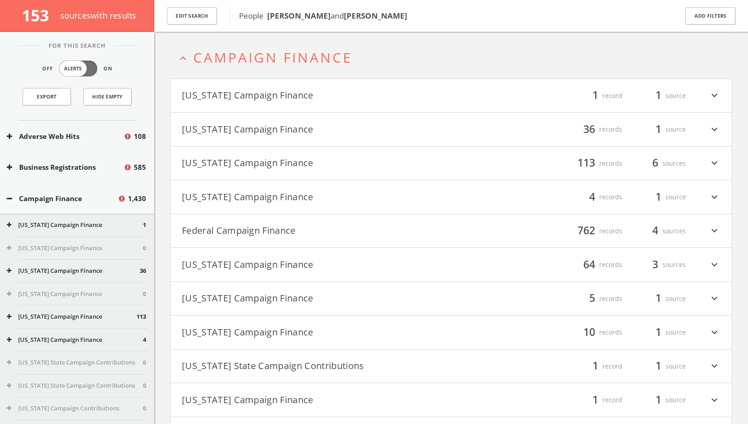
click at [273, 235] on button "Federal Campaign Finance" at bounding box center [316, 230] width 269 height 15
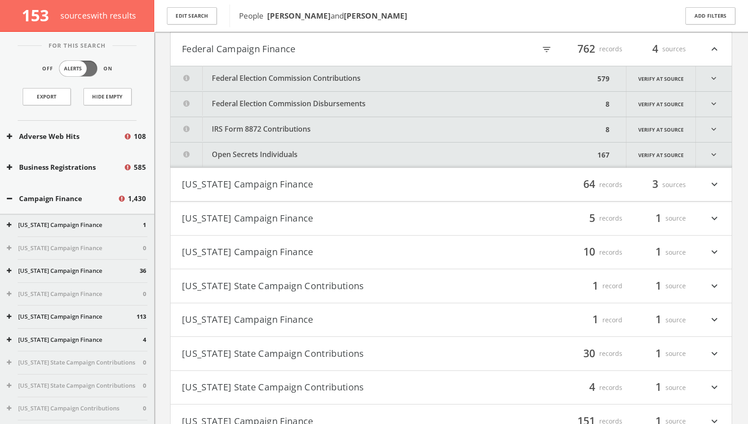
click at [429, 74] on button "Federal Election Commission Contributions" at bounding box center [383, 78] width 424 height 25
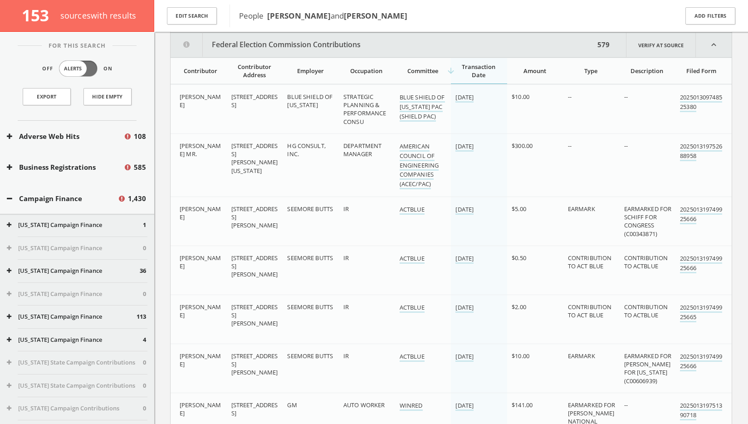
scroll to position [336, 0]
click at [198, 70] on div "Contributor" at bounding box center [201, 70] width 42 height 8
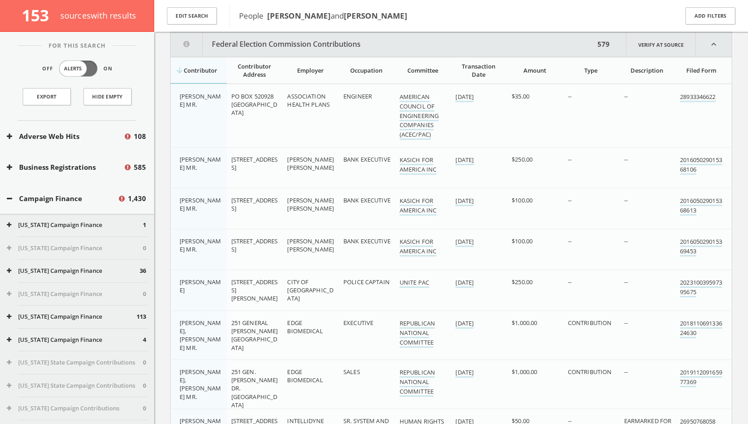
click at [198, 70] on div "arrow_downward Contributor" at bounding box center [201, 70] width 42 height 8
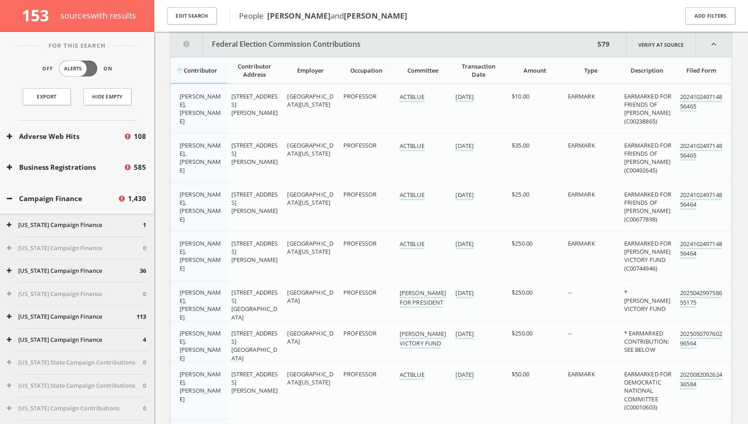
click at [311, 65] on th "Employer" at bounding box center [311, 70] width 56 height 26
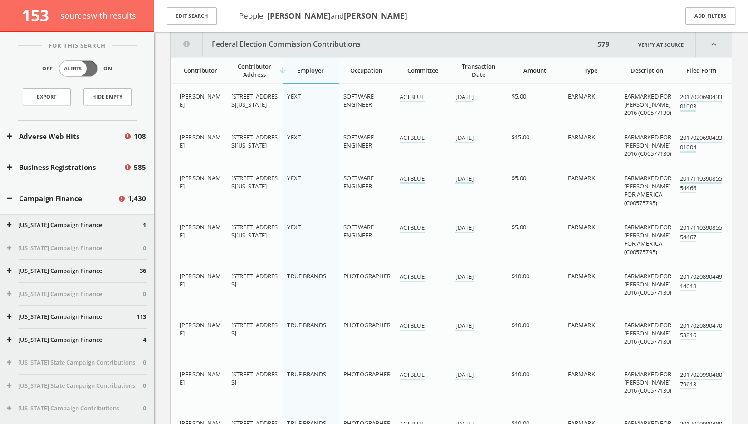
click at [310, 71] on div "arrow_downward Employer" at bounding box center [310, 70] width 46 height 8
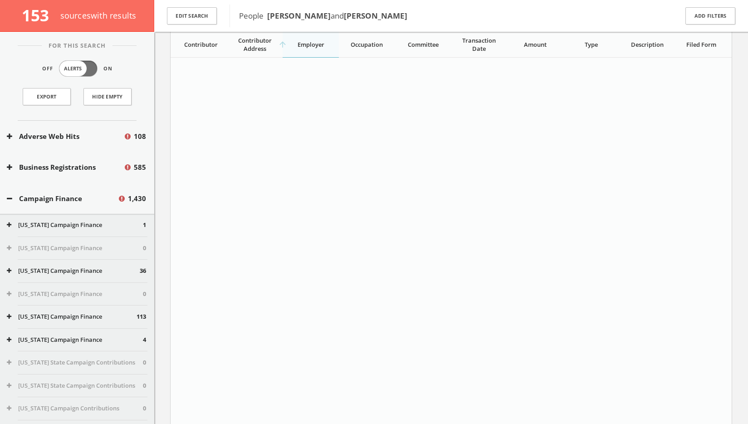
scroll to position [13483, 0]
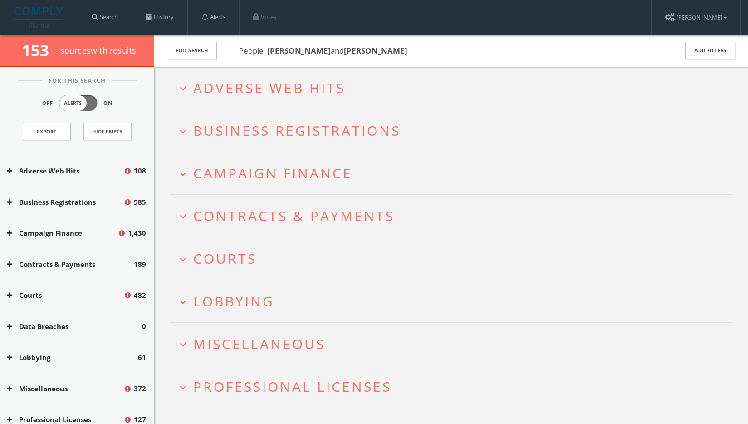
click at [246, 260] on span "Courts" at bounding box center [224, 258] width 63 height 19
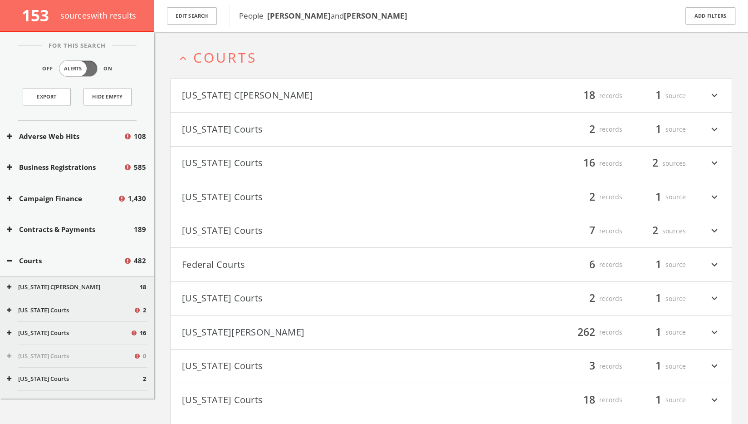
click at [224, 69] on h2 "expand_less Courts" at bounding box center [451, 57] width 562 height 42
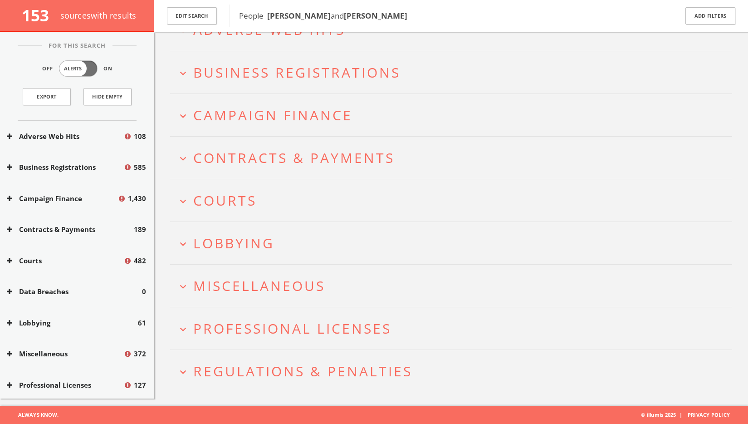
click at [244, 284] on span "Miscellaneous" at bounding box center [259, 285] width 132 height 19
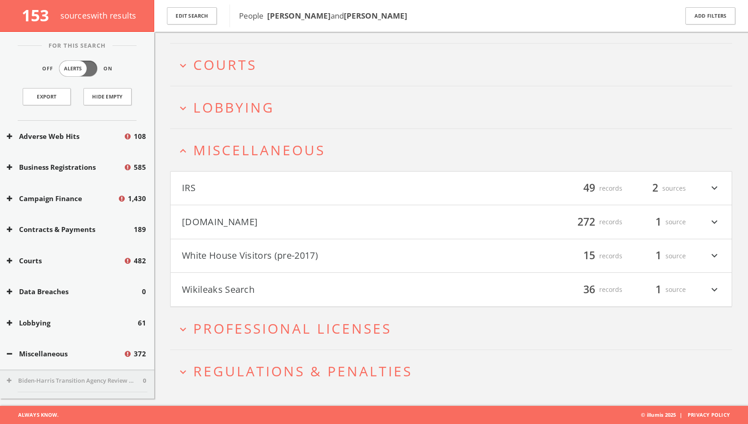
click at [241, 220] on button "[DOMAIN_NAME]" at bounding box center [316, 221] width 269 height 15
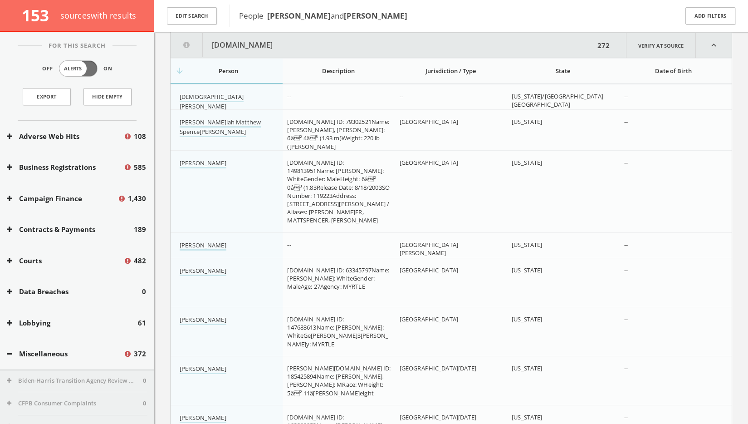
scroll to position [405, 0]
drag, startPoint x: 403, startPoint y: 18, endPoint x: 338, endPoint y: 15, distance: 64.9
click at [337, 15] on span "People [PERSON_NAME] and [PERSON_NAME]" at bounding box center [452, 16] width 427 height 12
copy b "[PERSON_NAME]"
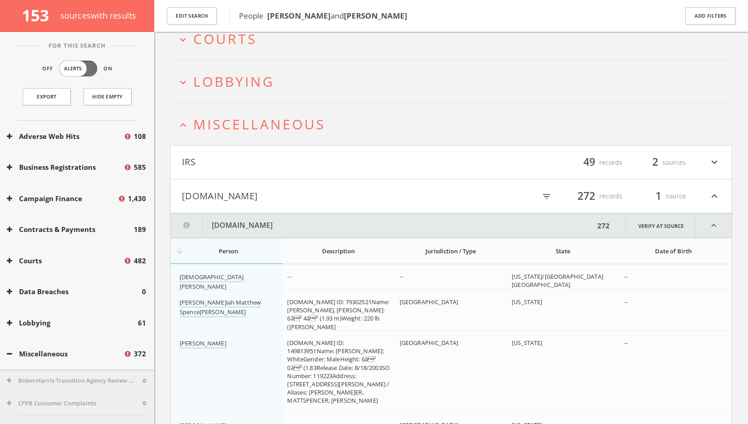
scroll to position [220, 0]
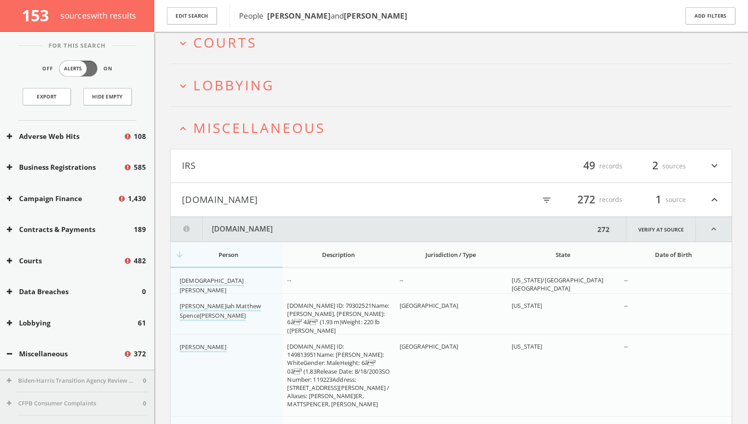
click at [547, 202] on icon "filter_list" at bounding box center [547, 200] width 10 height 10
paste input "[PERSON_NAME]"
type input "[PERSON_NAME]"
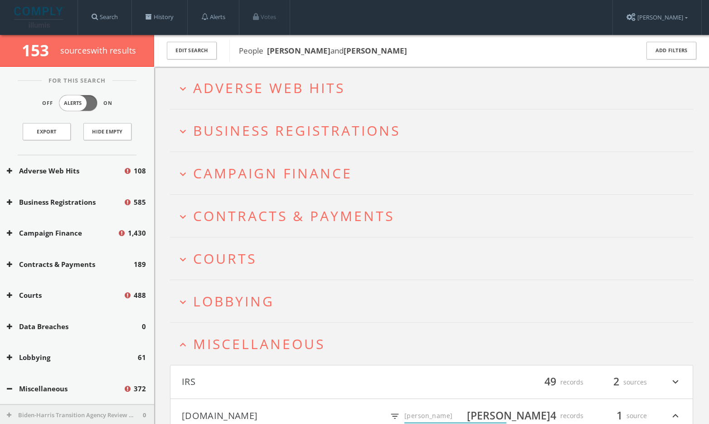
scroll to position [319, 0]
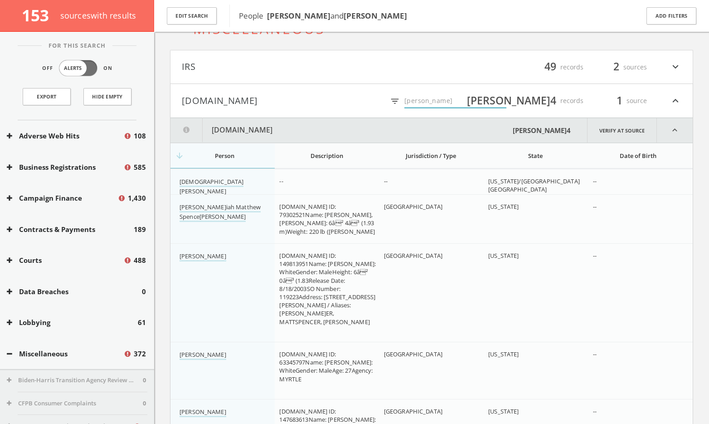
click at [472, 101] on input "[PERSON_NAME]" at bounding box center [456, 101] width 102 height 14
click at [431, 99] on input "[PERSON_NAME]" at bounding box center [456, 101] width 102 height 14
click at [427, 101] on input "[PERSON_NAME]" at bounding box center [456, 101] width 102 height 14
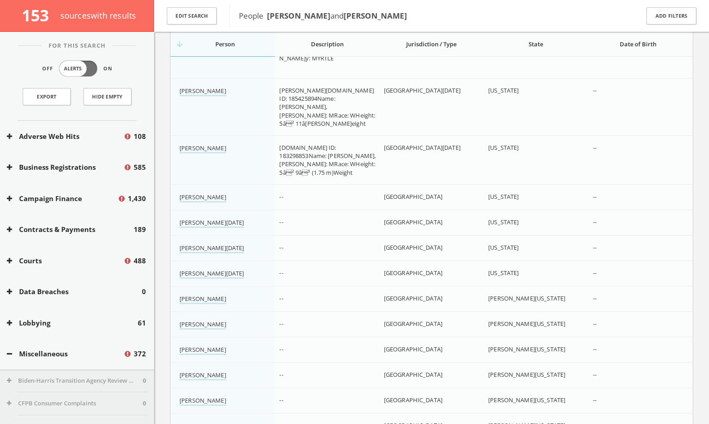
scroll to position [287, 0]
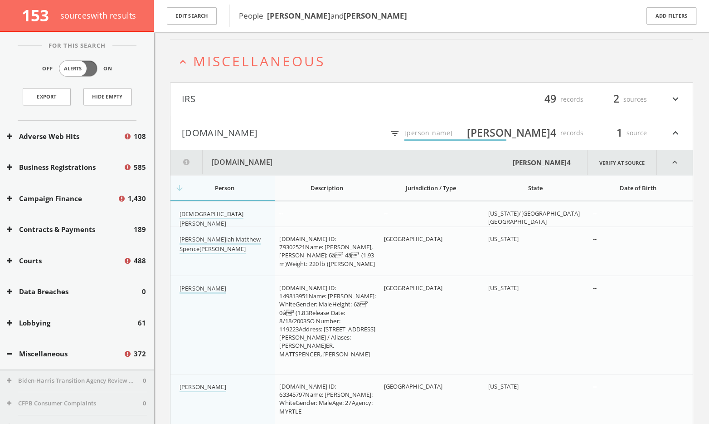
click at [218, 195] on th "arrow_downward Person" at bounding box center [223, 188] width 104 height 25
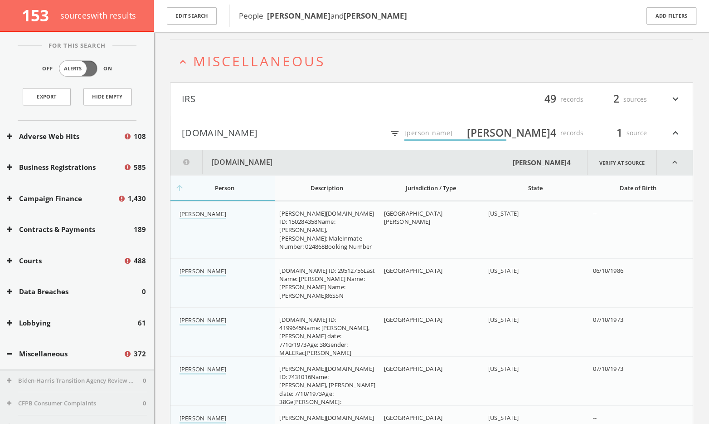
click at [224, 189] on div "arrow_upward Person" at bounding box center [225, 188] width 90 height 8
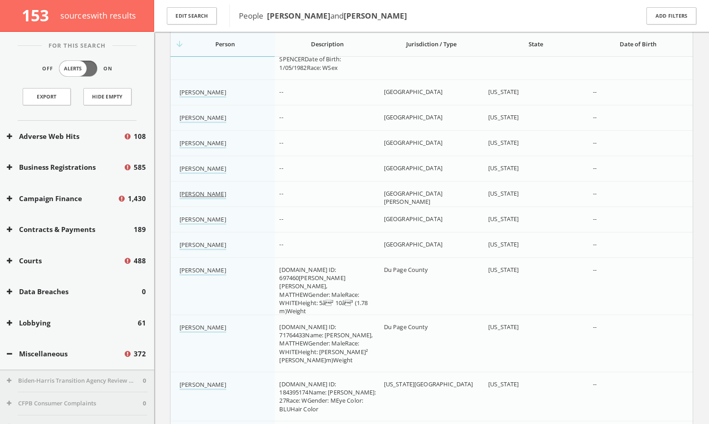
scroll to position [6721, 0]
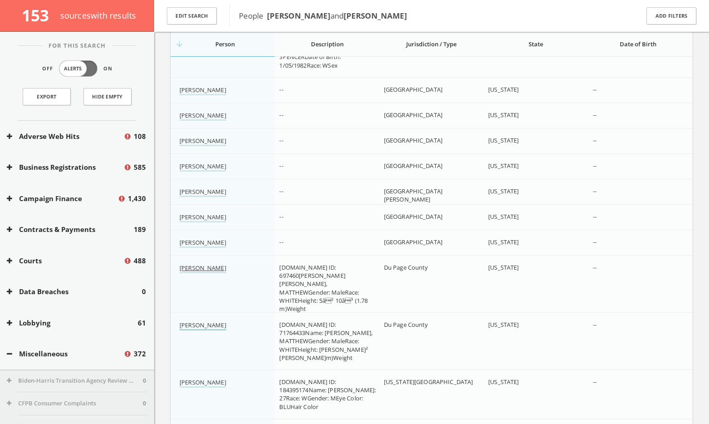
drag, startPoint x: 211, startPoint y: 268, endPoint x: 216, endPoint y: 326, distance: 57.8
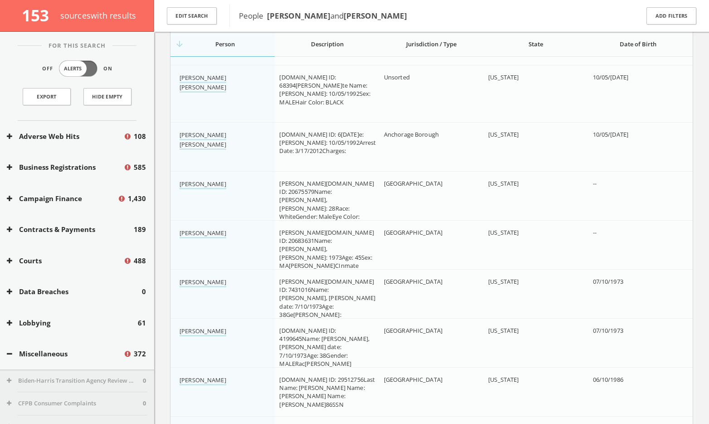
scroll to position [8952, 0]
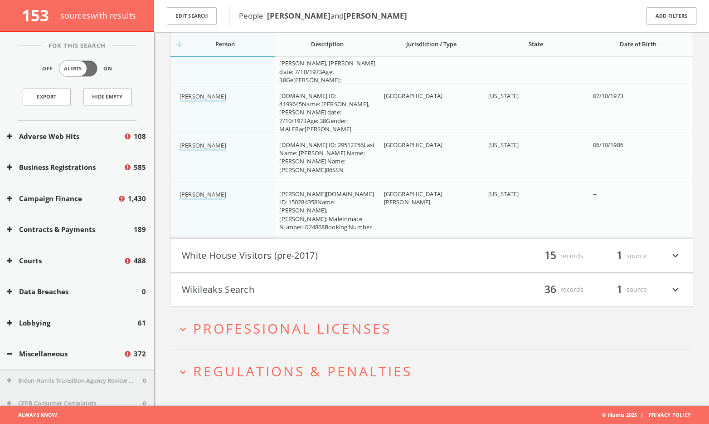
click at [49, 357] on button "Miscellaneous" at bounding box center [65, 353] width 117 height 10
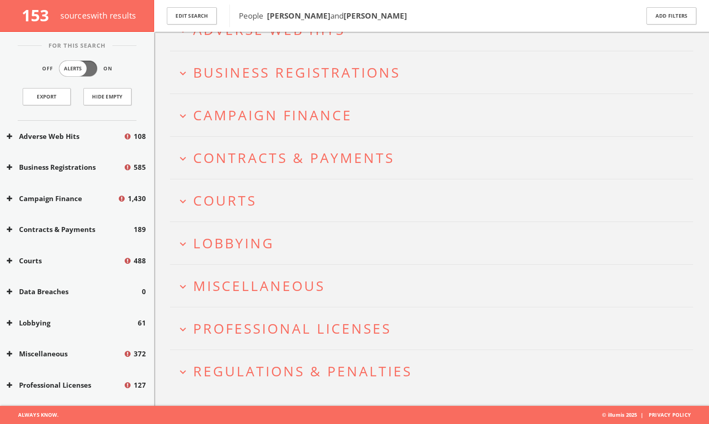
click at [49, 353] on button "Miscellaneous" at bounding box center [65, 353] width 117 height 10
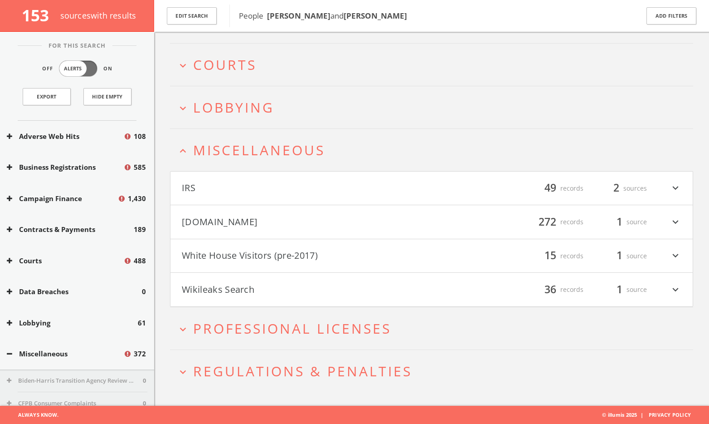
click at [262, 256] on button "White House Visitors (pre-2017)" at bounding box center [307, 255] width 250 height 15
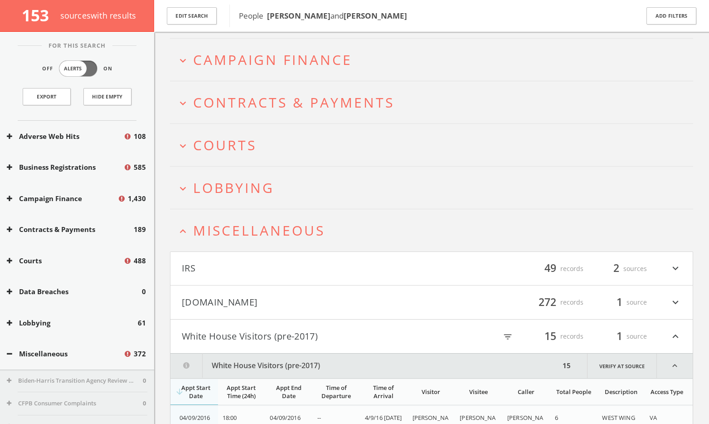
scroll to position [100, 0]
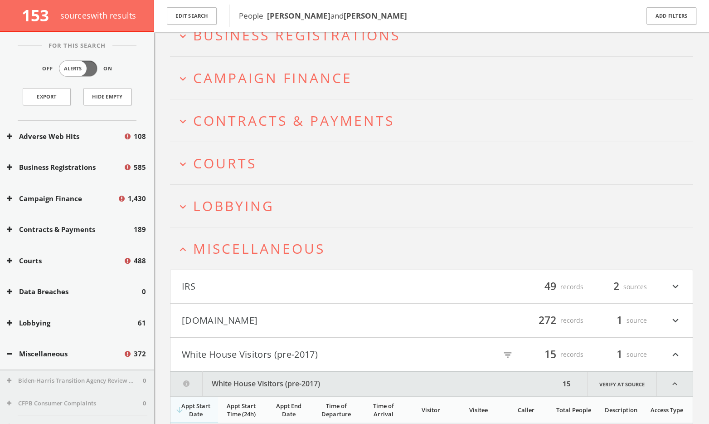
click at [292, 351] on button "White House Visitors (pre-2017)" at bounding box center [307, 354] width 250 height 15
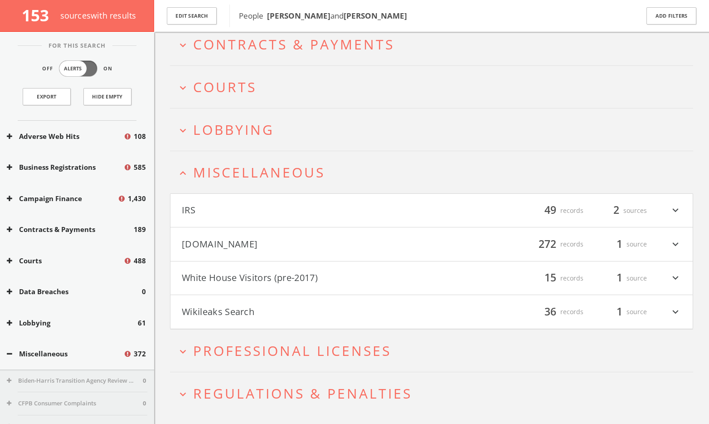
click at [272, 168] on span "Miscellaneous" at bounding box center [259, 172] width 132 height 19
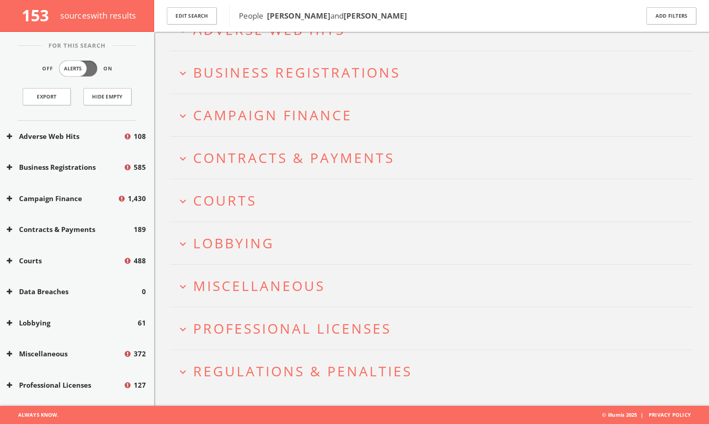
click at [244, 232] on h2 "expand_more Lobbying" at bounding box center [431, 243] width 523 height 42
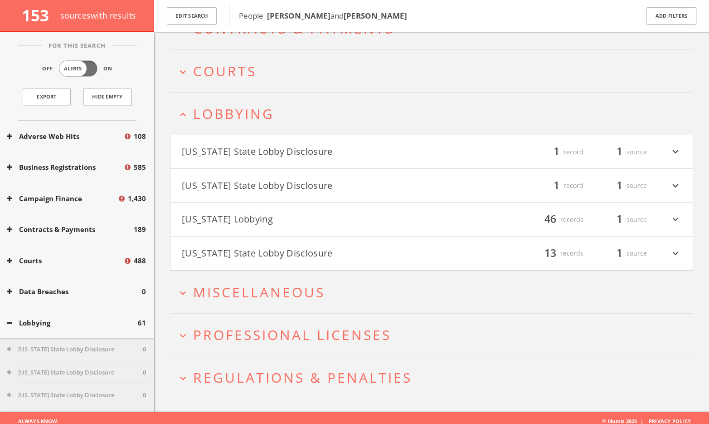
scroll to position [198, 0]
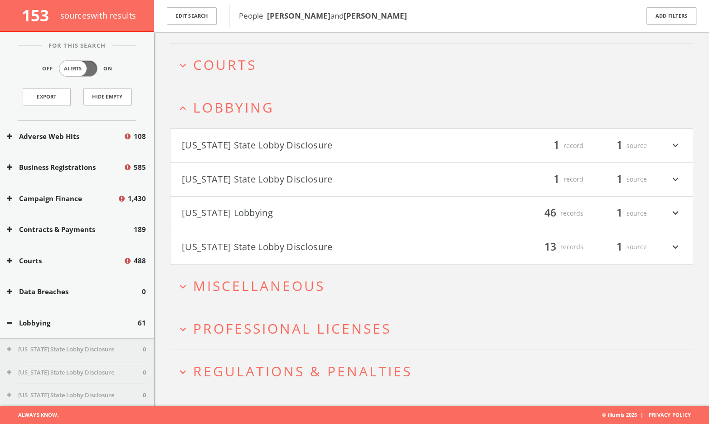
click at [272, 285] on span "Miscellaneous" at bounding box center [259, 285] width 132 height 19
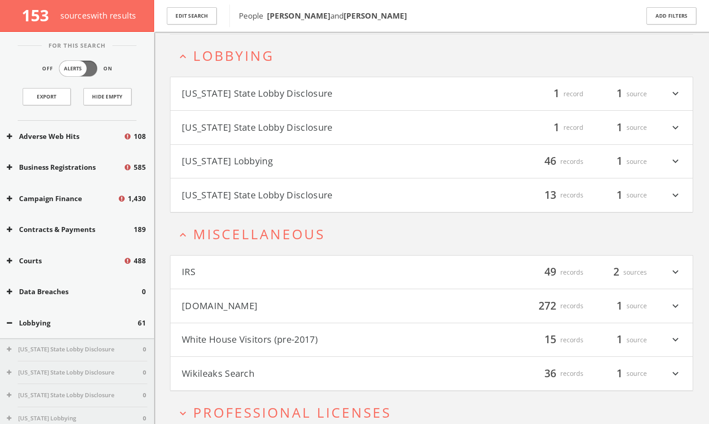
scroll to position [334, 0]
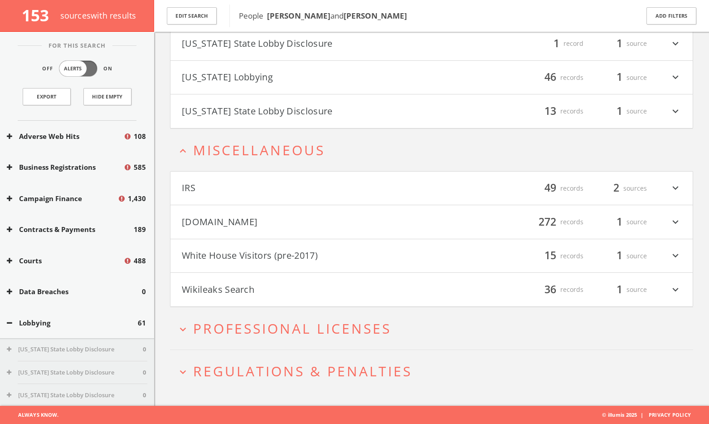
click at [282, 155] on span "Miscellaneous" at bounding box center [259, 150] width 132 height 19
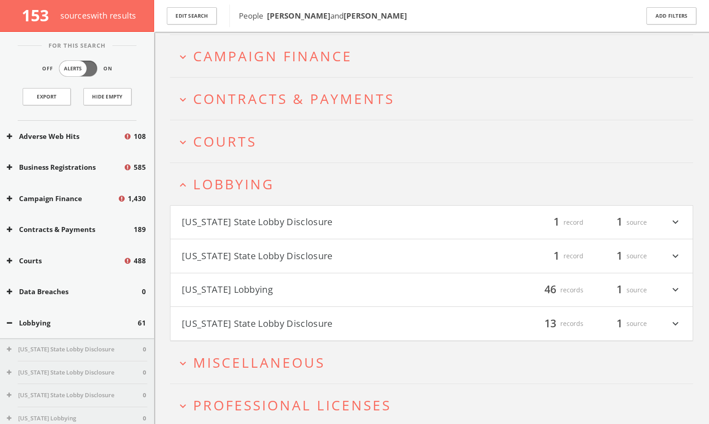
click at [259, 168] on h2 "expand_less Lobbying" at bounding box center [431, 184] width 523 height 42
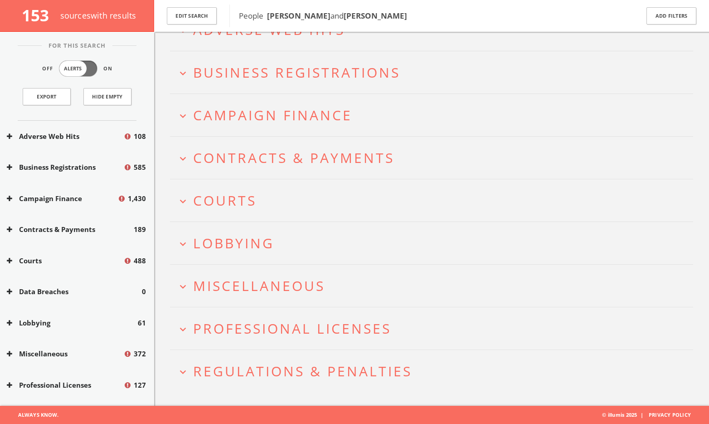
click at [251, 154] on span "Contracts & Payments" at bounding box center [293, 157] width 201 height 19
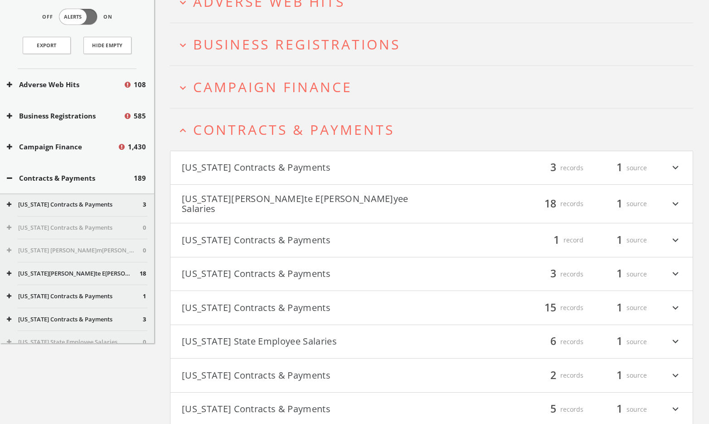
scroll to position [0, 0]
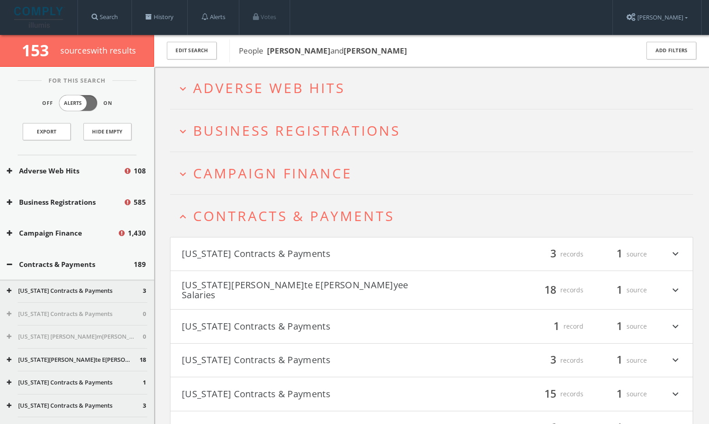
click at [274, 213] on span "Contracts & Payments" at bounding box center [293, 215] width 201 height 19
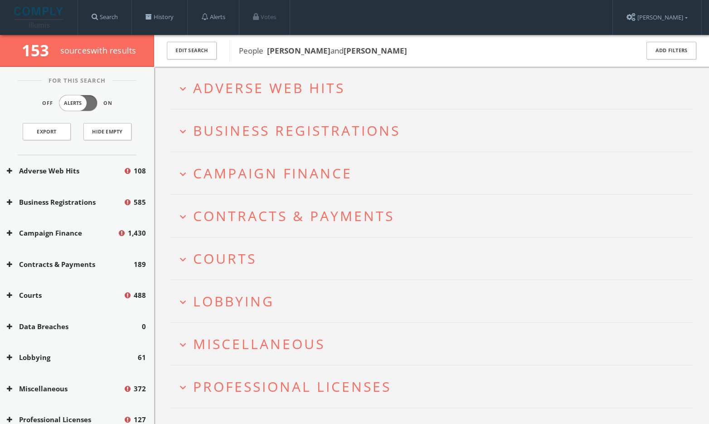
click at [256, 252] on button "expand_more Courts" at bounding box center [435, 258] width 517 height 15
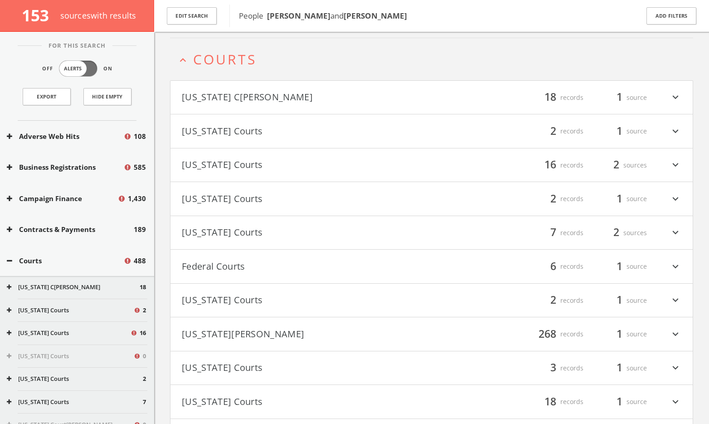
scroll to position [205, 0]
click at [248, 303] on button "[US_STATE] Courts" at bounding box center [307, 298] width 250 height 15
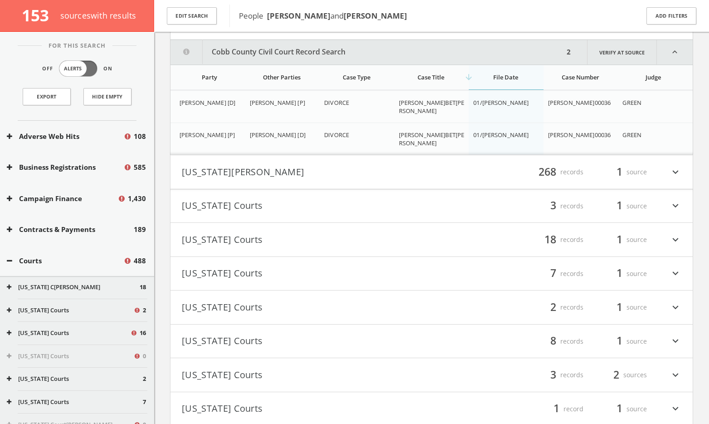
scroll to position [489, 0]
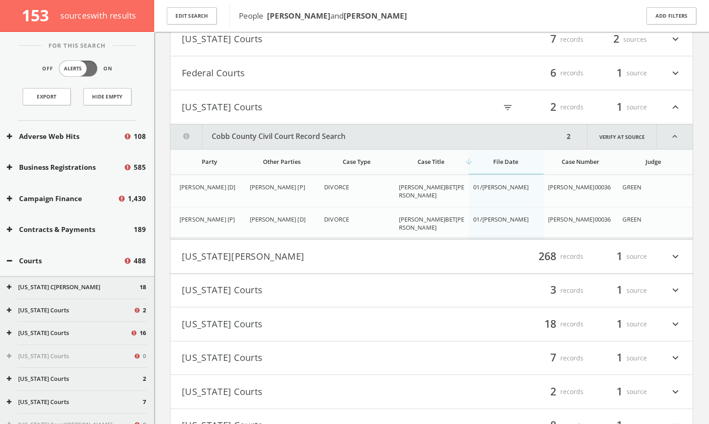
click at [236, 108] on button "[US_STATE] Courts" at bounding box center [307, 106] width 250 height 15
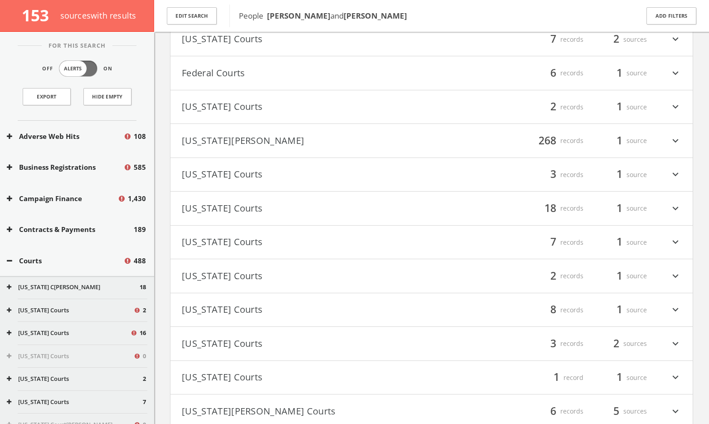
click at [233, 65] on button "Federal Courts" at bounding box center [307, 72] width 250 height 15
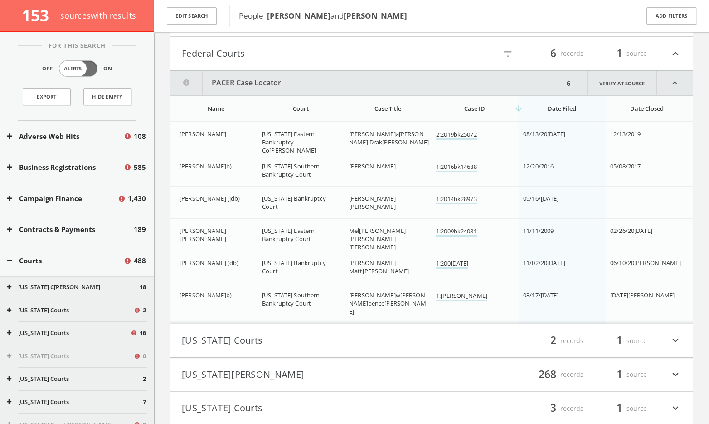
scroll to position [283, 0]
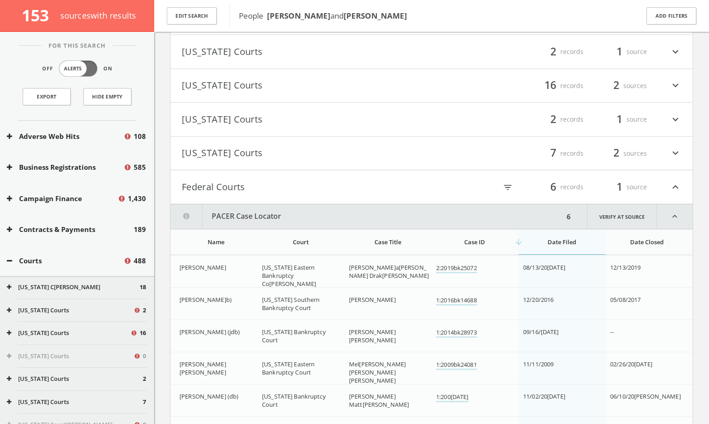
click at [224, 192] on button "Federal Courts" at bounding box center [307, 186] width 250 height 15
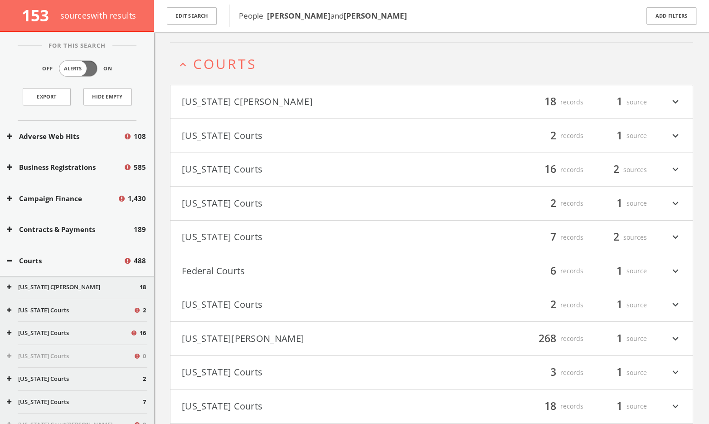
click at [230, 69] on span "Courts" at bounding box center [224, 63] width 63 height 19
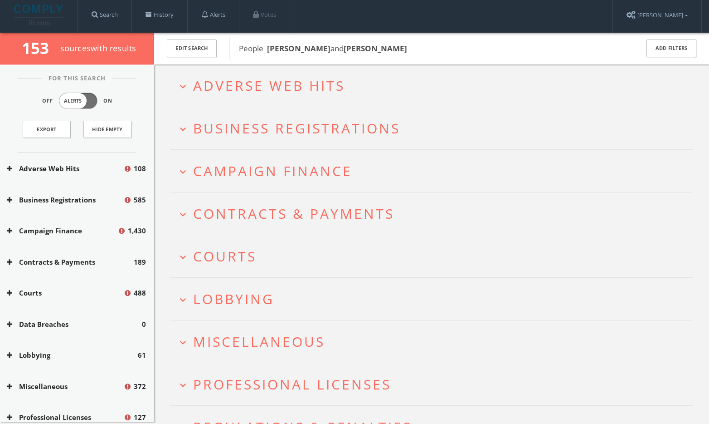
scroll to position [0, 0]
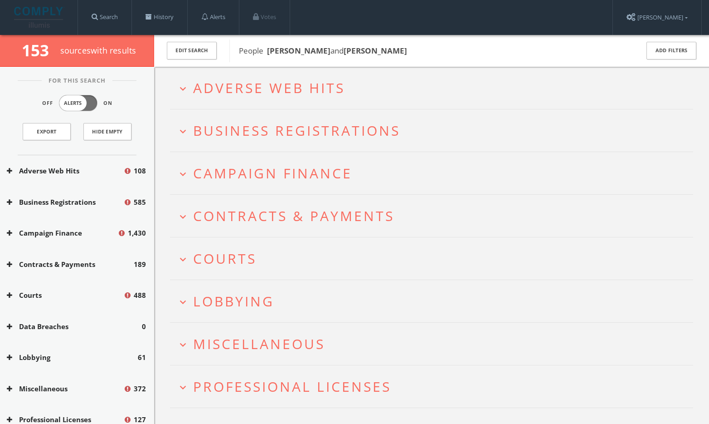
click at [248, 71] on h2 "expand_more Adverse Web Hits" at bounding box center [431, 88] width 523 height 42
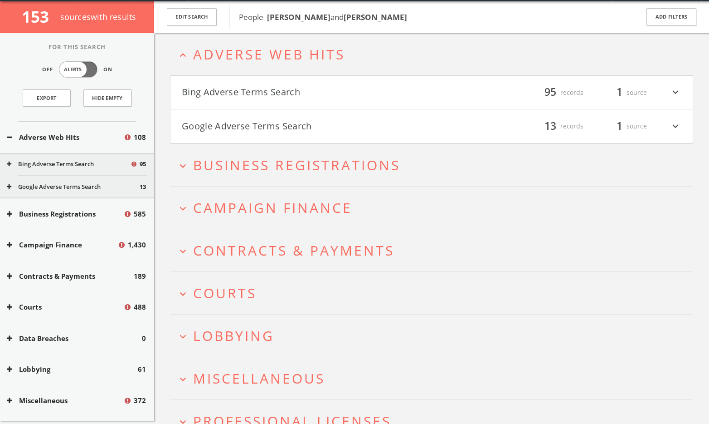
scroll to position [35, 0]
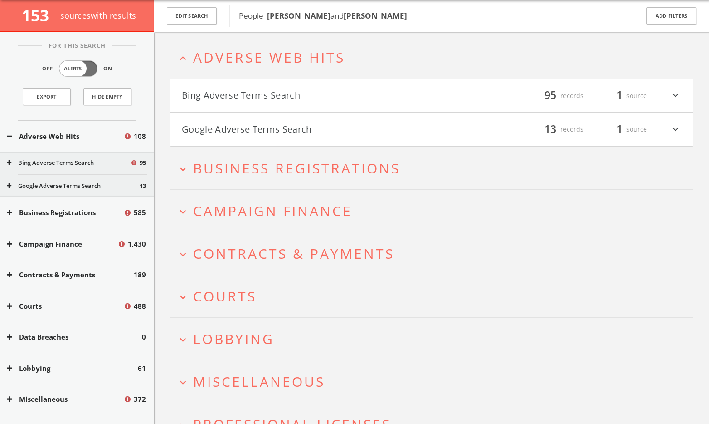
click at [238, 96] on button "Bing Adverse Terms Search" at bounding box center [307, 95] width 250 height 15
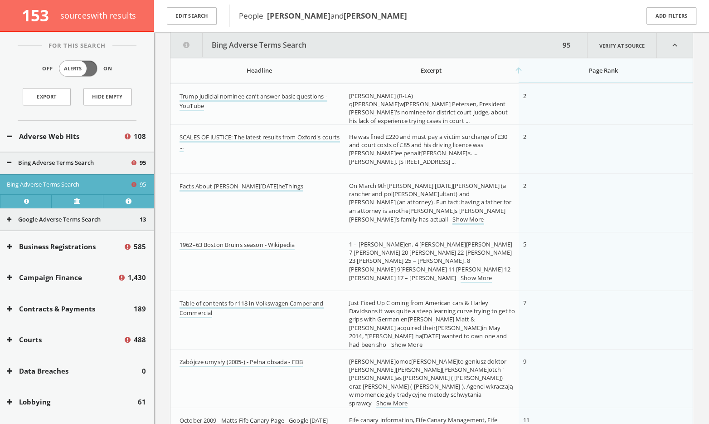
scroll to position [116, 0]
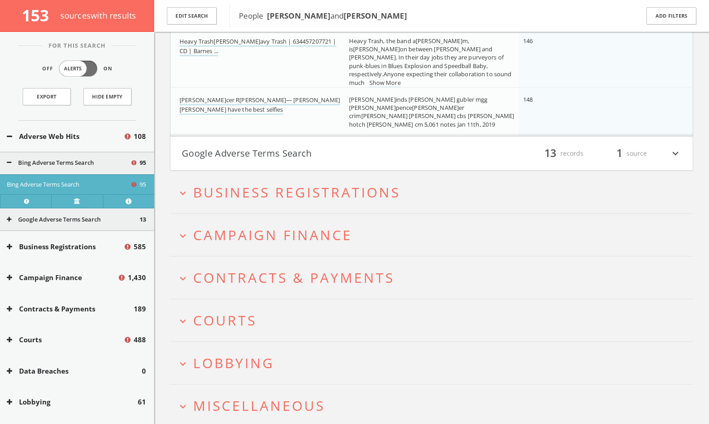
click at [270, 153] on button "Google Adverse Terms Search" at bounding box center [307, 153] width 250 height 15
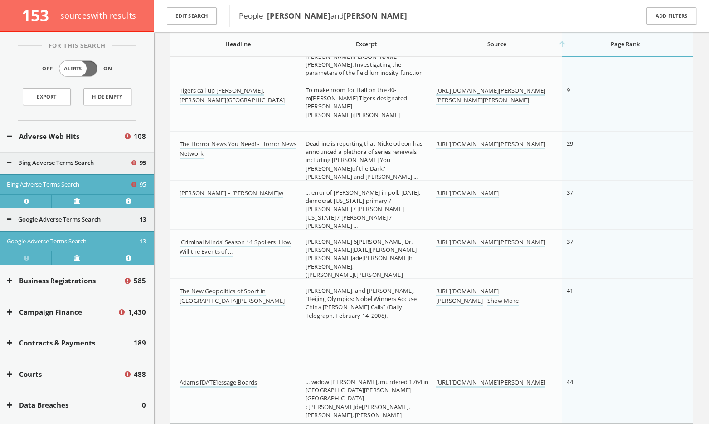
scroll to position [5714, 0]
